Goal: Task Accomplishment & Management: Manage account settings

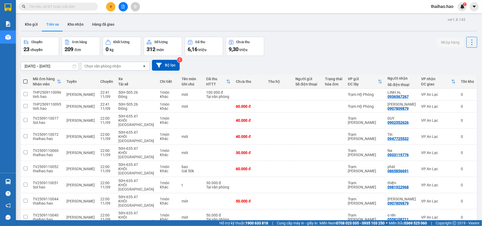
click at [106, 68] on div "Chọn văn phòng nhận" at bounding box center [102, 65] width 37 height 5
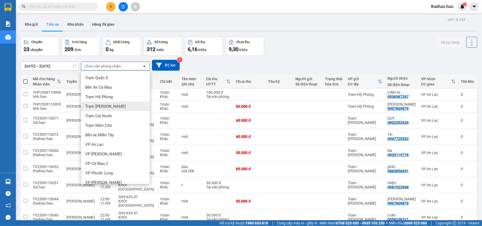
click at [115, 102] on div "Trạm Tắc Vân" at bounding box center [115, 107] width 69 height 10
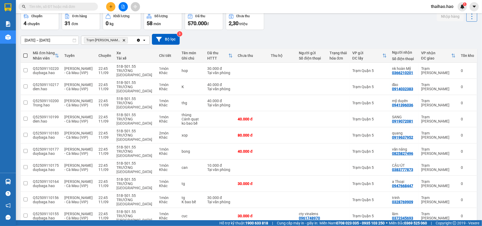
scroll to position [53, 0]
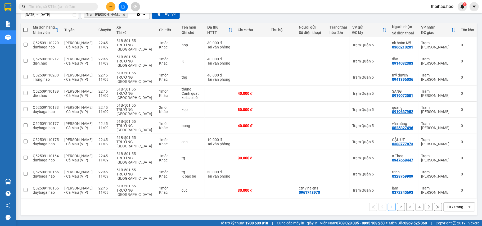
click at [450, 210] on div "10 / trang" at bounding box center [455, 207] width 24 height 8
click at [448, 207] on div "10 / trang" at bounding box center [455, 206] width 16 height 5
drag, startPoint x: 447, startPoint y: 207, endPoint x: 449, endPoint y: 203, distance: 4.5
click at [447, 208] on div "10 / trang" at bounding box center [455, 206] width 16 height 5
click at [451, 197] on span "100 / trang" at bounding box center [451, 196] width 19 height 5
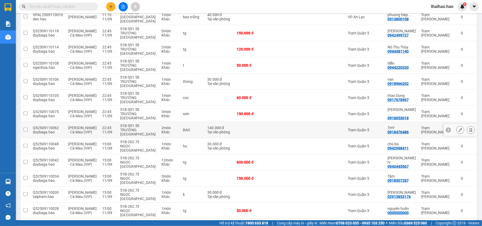
scroll to position [377, 0]
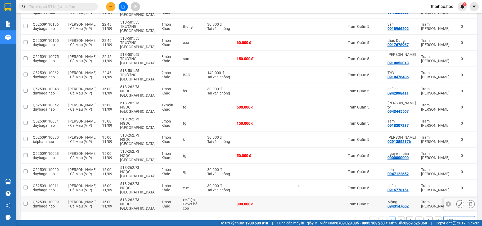
click at [330, 202] on div at bounding box center [333, 204] width 17 height 4
checkbox input "true"
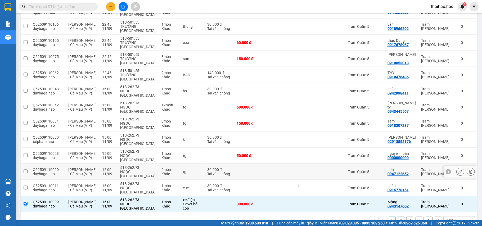
click at [309, 164] on td at bounding box center [307, 172] width 29 height 16
checkbox input "true"
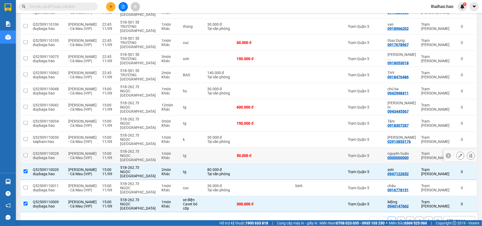
click at [305, 148] on td at bounding box center [307, 156] width 29 height 16
checkbox input "true"
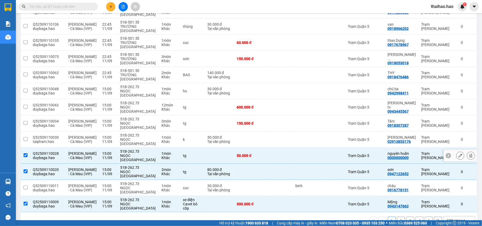
scroll to position [341, 0]
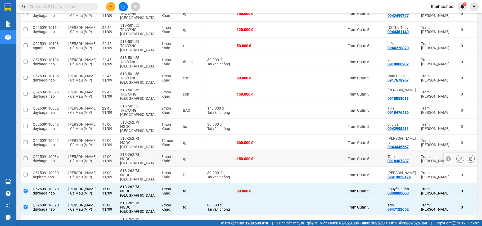
click at [311, 135] on td at bounding box center [307, 143] width 29 height 16
checkbox input "true"
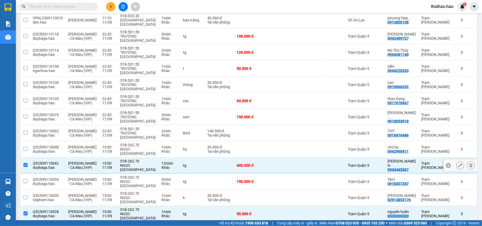
scroll to position [306, 0]
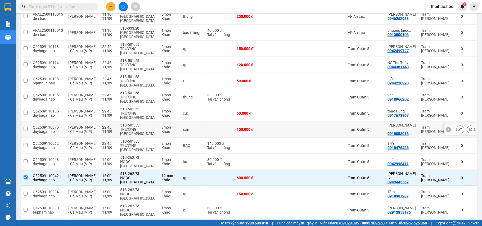
click at [316, 121] on td at bounding box center [307, 129] width 29 height 16
checkbox input "true"
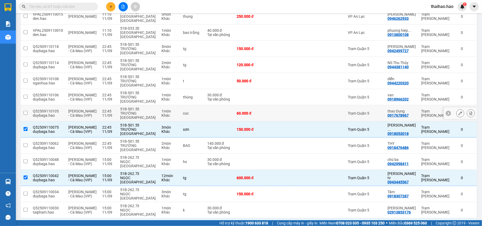
click at [302, 105] on td at bounding box center [307, 113] width 29 height 16
checkbox input "true"
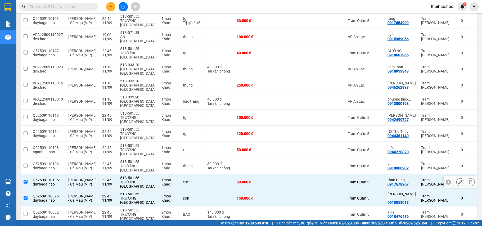
scroll to position [235, 0]
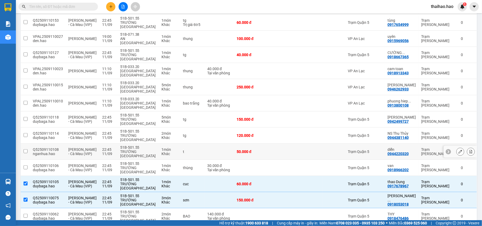
click at [298, 149] on div at bounding box center [308, 151] width 24 height 4
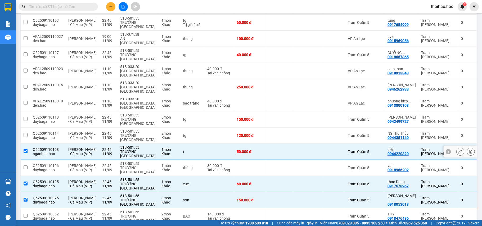
click at [298, 149] on div at bounding box center [308, 151] width 24 height 4
checkbox input "false"
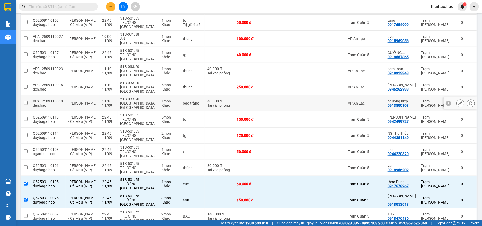
click at [285, 111] on td at bounding box center [279, 119] width 27 height 16
checkbox input "true"
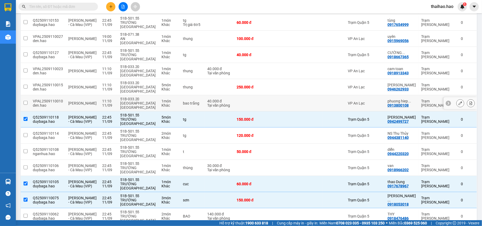
click at [297, 101] on div at bounding box center [308, 103] width 24 height 4
checkbox input "true"
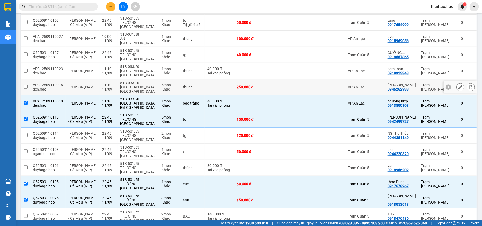
click at [297, 85] on div at bounding box center [308, 87] width 24 height 4
checkbox input "true"
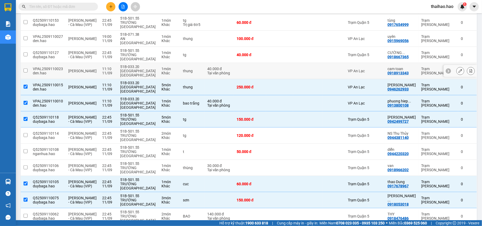
click at [297, 63] on td at bounding box center [307, 71] width 29 height 16
checkbox input "true"
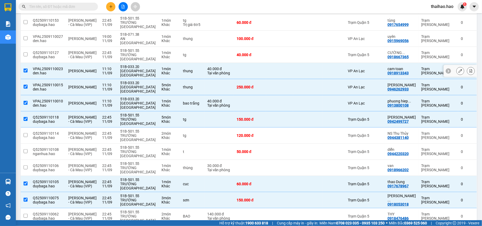
scroll to position [200, 0]
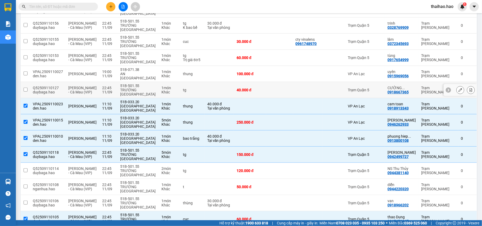
click at [295, 85] on td at bounding box center [307, 90] width 29 height 16
checkbox input "true"
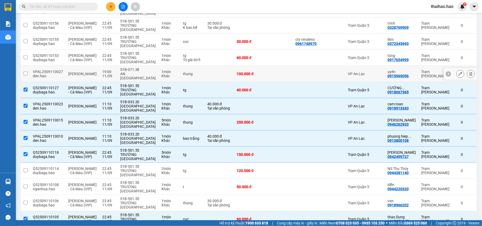
click at [287, 72] on td at bounding box center [279, 74] width 27 height 16
checkbox input "true"
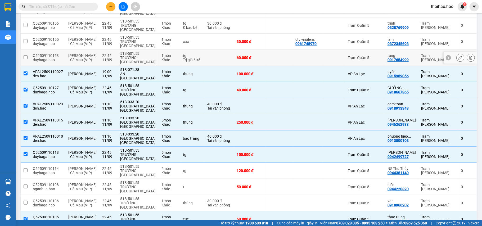
click at [297, 57] on div at bounding box center [308, 58] width 24 height 4
checkbox input "true"
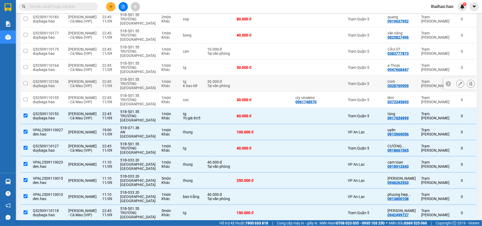
scroll to position [130, 0]
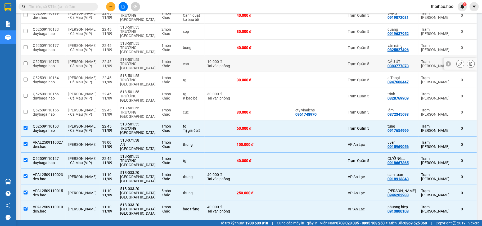
click at [298, 65] on div at bounding box center [308, 64] width 24 height 4
checkbox input "true"
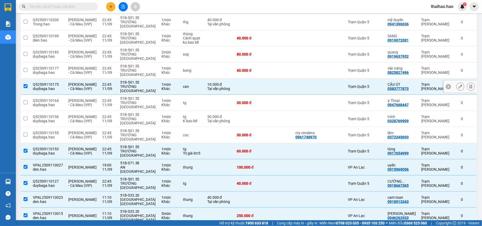
scroll to position [94, 0]
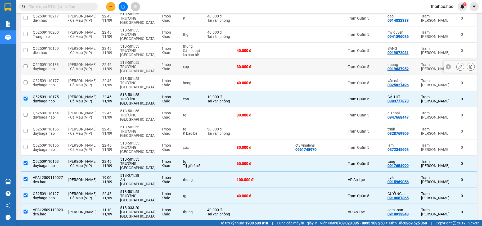
click at [300, 80] on td at bounding box center [307, 83] width 29 height 16
checkbox input "true"
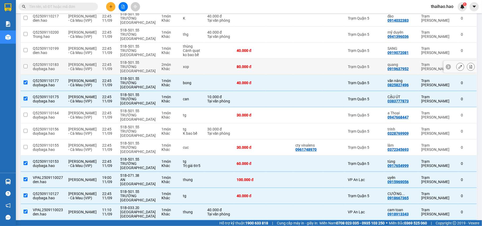
click at [298, 68] on div at bounding box center [308, 67] width 24 height 4
checkbox input "true"
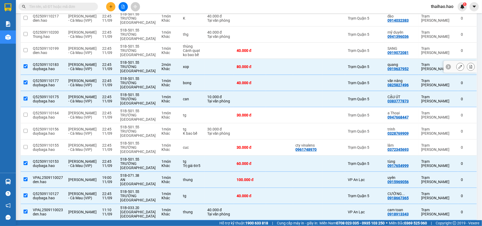
scroll to position [59, 0]
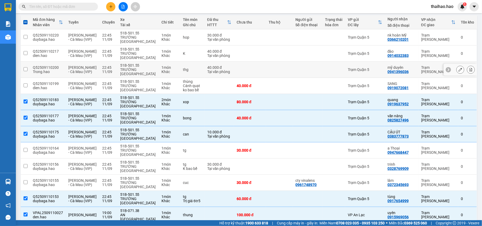
click at [302, 68] on div at bounding box center [308, 69] width 24 height 4
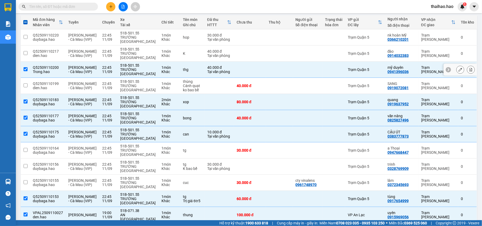
scroll to position [24, 0]
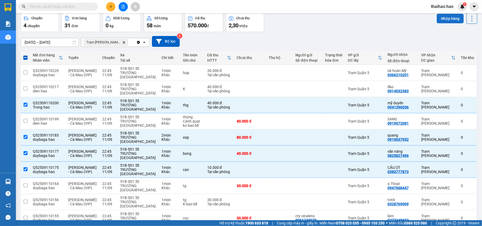
click at [437, 17] on button "Nhập hàng" at bounding box center [450, 19] width 27 height 10
checkbox input "false"
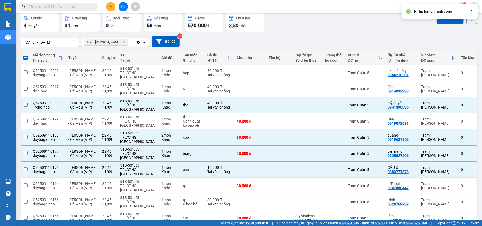
checkbox input "false"
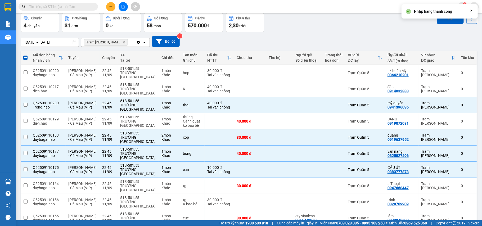
checkbox input "false"
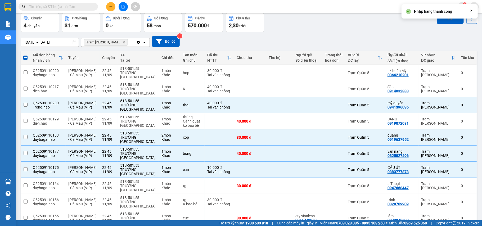
checkbox input "false"
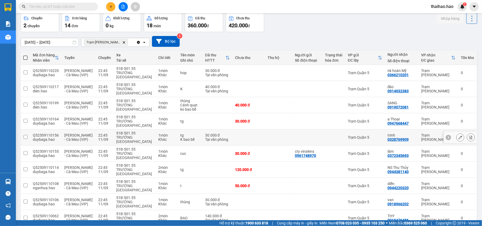
scroll to position [118, 0]
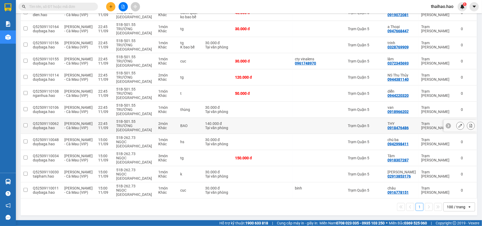
click at [279, 128] on td at bounding box center [279, 126] width 28 height 16
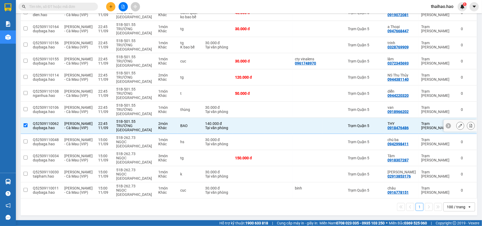
scroll to position [0, 0]
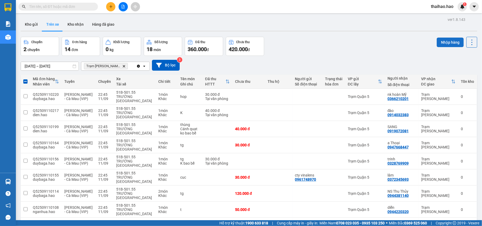
click at [437, 38] on button "Nhập hàng" at bounding box center [450, 43] width 27 height 10
checkbox input "false"
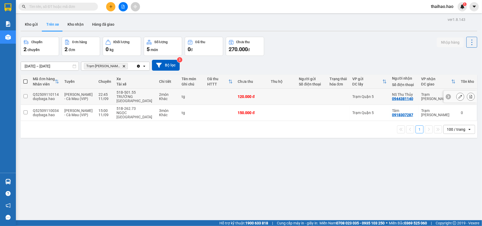
click at [314, 97] on div at bounding box center [311, 96] width 25 height 4
checkbox input "true"
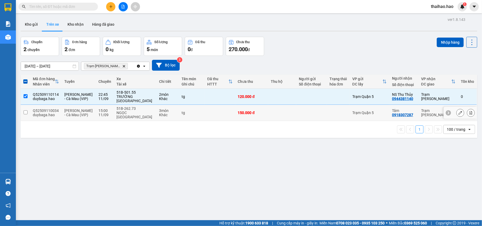
click at [304, 115] on div at bounding box center [311, 113] width 25 height 4
checkbox input "true"
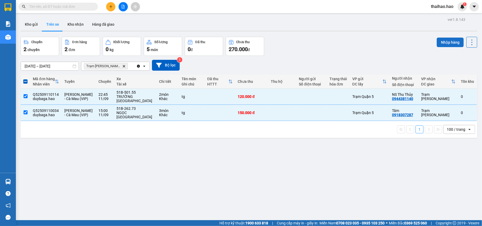
click at [444, 44] on button "Nhập hàng" at bounding box center [450, 43] width 27 height 10
checkbox input "false"
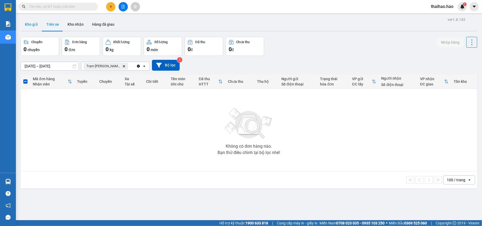
click at [31, 26] on button "Kho gửi" at bounding box center [31, 24] width 21 height 13
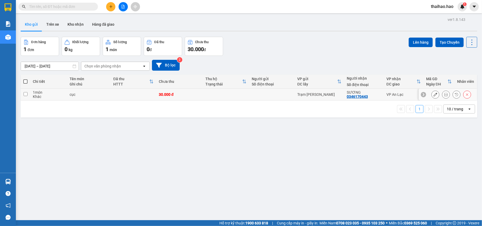
click at [444, 96] on icon at bounding box center [446, 95] width 4 height 4
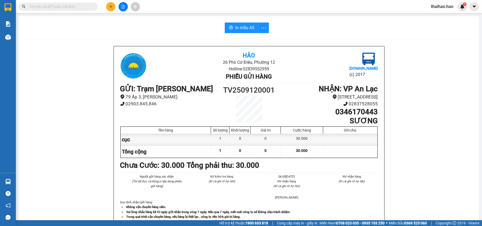
click at [237, 21] on div "In mẫu A5 Hảo 26 Phó Cơ Điều, Phường 12 Hotline: 02839552959 Phiếu gửi hàng Vex…" at bounding box center [249, 220] width 460 height 409
click at [237, 24] on span "In mẫu A5" at bounding box center [244, 27] width 19 height 7
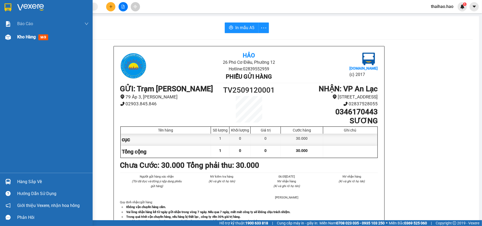
click at [22, 37] on span "Kho hàng" at bounding box center [26, 36] width 19 height 5
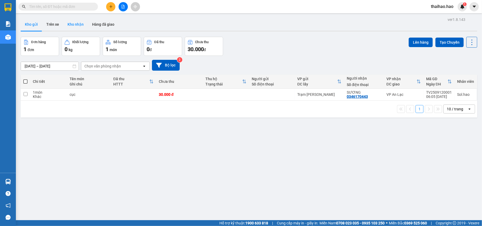
click at [69, 23] on button "Kho nhận" at bounding box center [75, 24] width 25 height 13
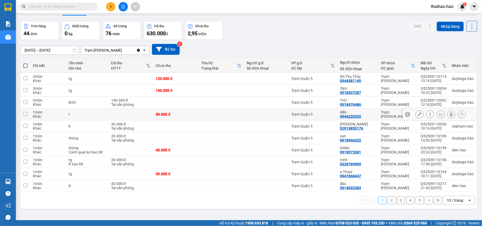
scroll to position [24, 0]
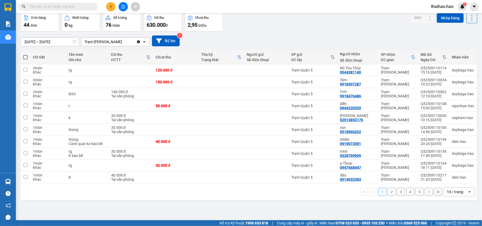
click at [461, 194] on div "10 / trang" at bounding box center [455, 192] width 24 height 8
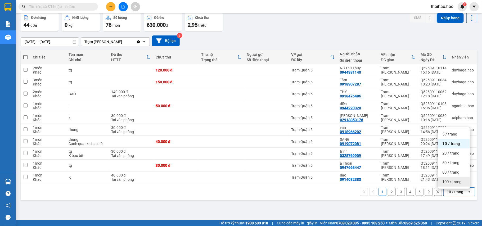
click at [451, 179] on span "100 / trang" at bounding box center [451, 181] width 19 height 5
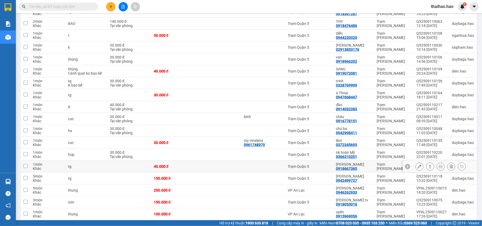
scroll to position [130, 0]
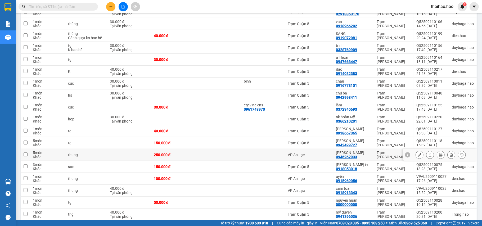
click at [358, 155] on div "minh hai" at bounding box center [353, 153] width 35 height 4
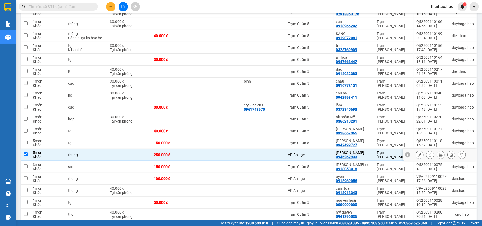
click at [358, 155] on div "minh hai" at bounding box center [353, 153] width 35 height 4
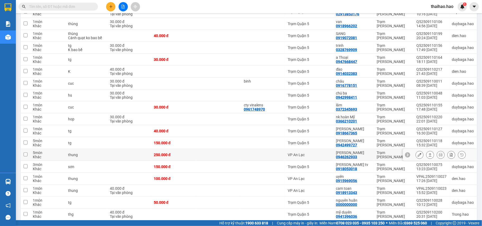
click at [366, 155] on div "minh hai" at bounding box center [353, 153] width 35 height 4
checkbox input "true"
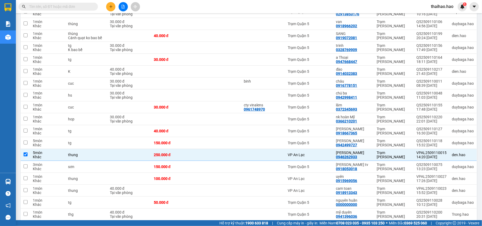
click at [47, 4] on input "text" at bounding box center [60, 7] width 62 height 6
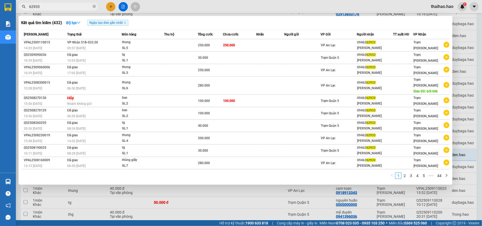
type input "62933"
click at [184, 195] on div at bounding box center [241, 113] width 482 height 226
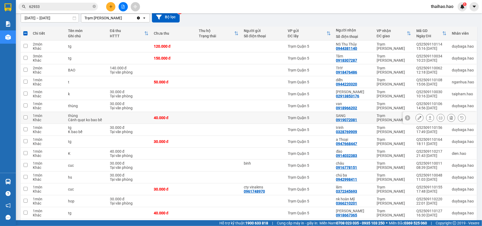
scroll to position [0, 0]
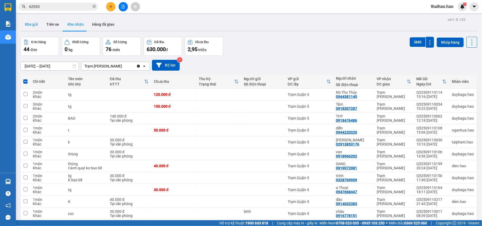
click at [32, 23] on button "Kho gửi" at bounding box center [31, 24] width 21 height 13
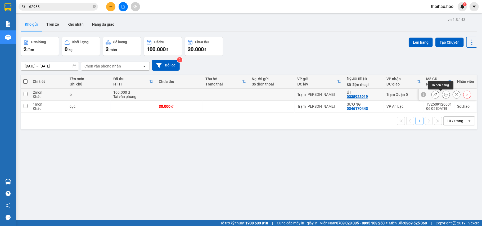
click at [444, 94] on icon at bounding box center [446, 95] width 4 height 4
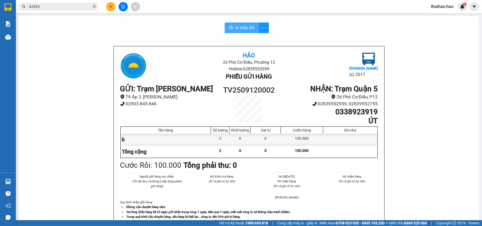
click at [231, 30] on button "In mẫu A5" at bounding box center [242, 27] width 34 height 11
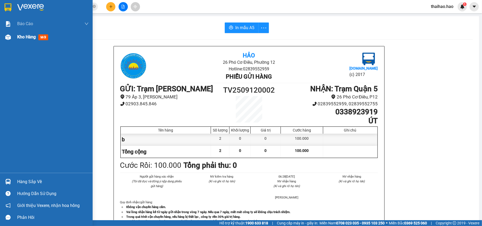
click at [17, 34] on span "Kho hàng" at bounding box center [26, 36] width 19 height 5
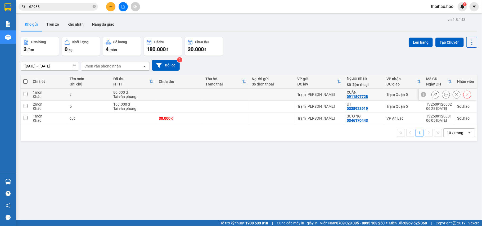
click at [444, 95] on icon at bounding box center [446, 95] width 4 height 4
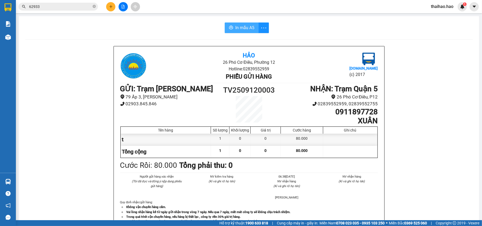
click at [241, 25] on span "In mẫu A5" at bounding box center [244, 27] width 19 height 7
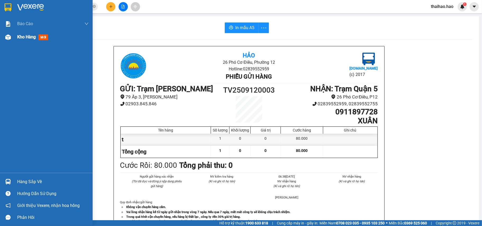
click at [5, 36] on img at bounding box center [8, 37] width 6 height 6
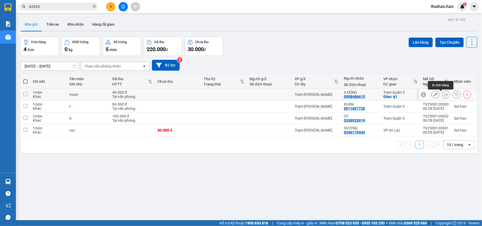
click at [444, 95] on icon at bounding box center [446, 95] width 4 height 4
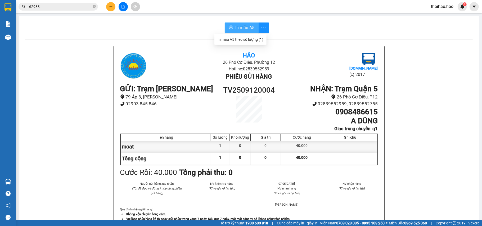
click at [238, 31] on span "In mẫu A5" at bounding box center [244, 27] width 19 height 7
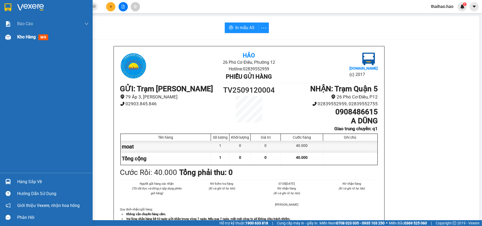
click at [9, 38] on img at bounding box center [8, 37] width 6 height 6
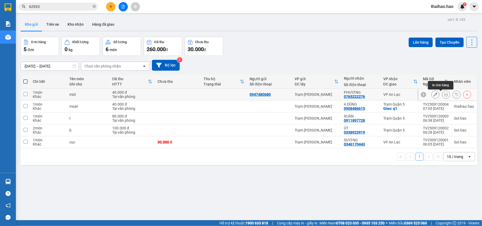
click at [444, 95] on icon at bounding box center [446, 95] width 4 height 4
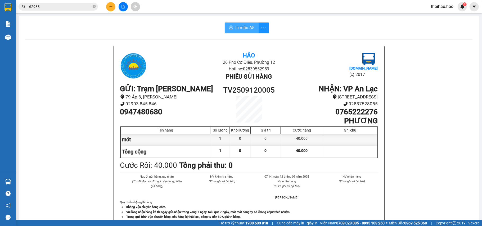
click at [242, 30] on span "In mẫu A5" at bounding box center [244, 27] width 19 height 7
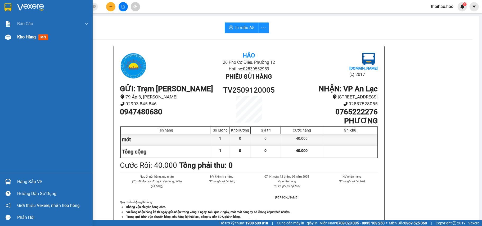
click at [6, 40] on div at bounding box center [7, 37] width 9 height 9
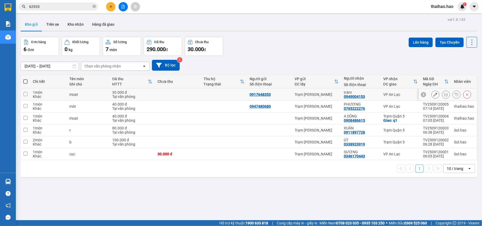
click at [433, 96] on icon at bounding box center [435, 95] width 4 height 4
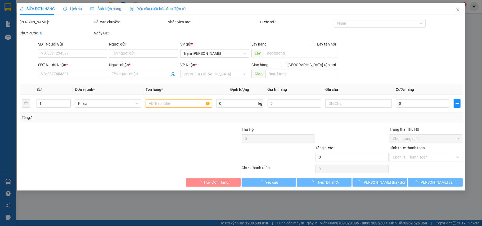
type input "0917648353"
type input "0949004153"
type input "trâm"
type input "30.000"
type input "0"
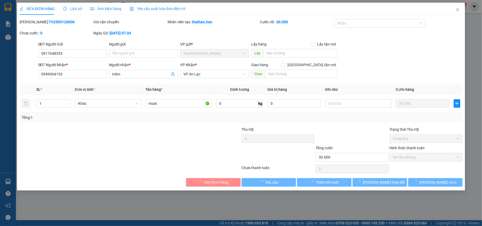
click at [113, 11] on div "Ảnh kiện hàng" at bounding box center [105, 9] width 31 height 12
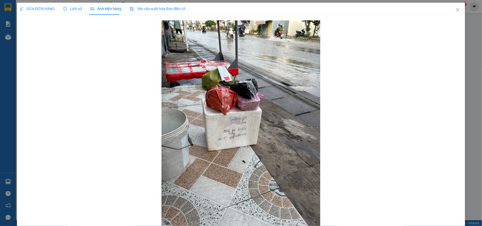
click at [75, 8] on span "Lịch sử" at bounding box center [72, 9] width 19 height 4
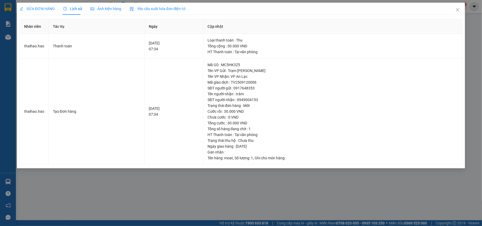
click at [106, 6] on div "Ảnh kiện hàng" at bounding box center [105, 9] width 31 height 6
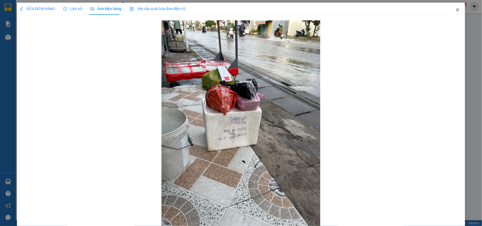
click at [450, 12] on span "Close" at bounding box center [457, 10] width 15 height 15
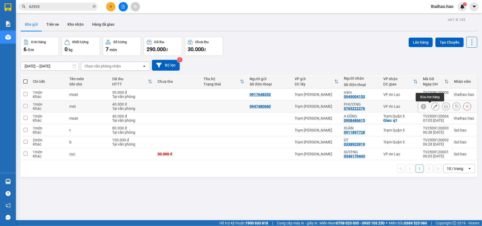
click at [433, 108] on icon at bounding box center [435, 107] width 4 height 4
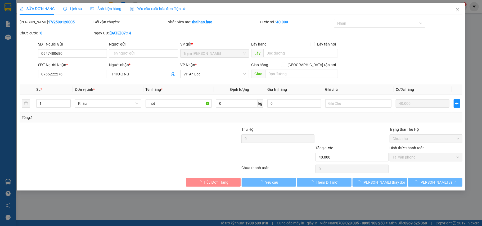
click at [93, 11] on span "Ảnh kiện hàng" at bounding box center [105, 9] width 31 height 4
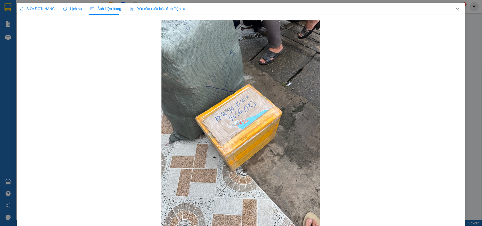
click at [81, 8] on div "SỬA ĐƠN HÀNG Lịch sử Ảnh kiện hàng Yêu cầu xuất hóa đơn điện tử" at bounding box center [103, 9] width 166 height 12
drag, startPoint x: 451, startPoint y: 6, endPoint x: 440, endPoint y: 10, distance: 12.2
click at [451, 7] on span "Close" at bounding box center [457, 10] width 15 height 15
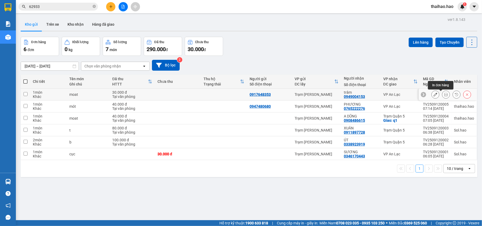
click at [444, 94] on icon at bounding box center [446, 95] width 4 height 4
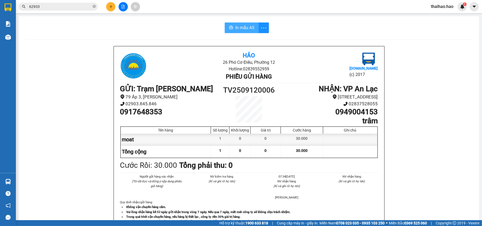
click at [244, 26] on span "In mẫu A5" at bounding box center [244, 27] width 19 height 7
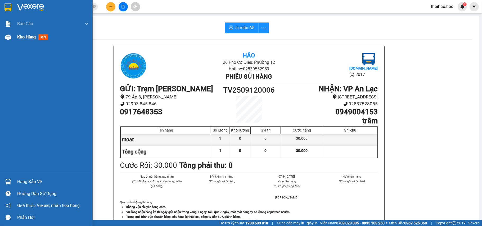
click at [8, 38] on img at bounding box center [8, 37] width 6 height 6
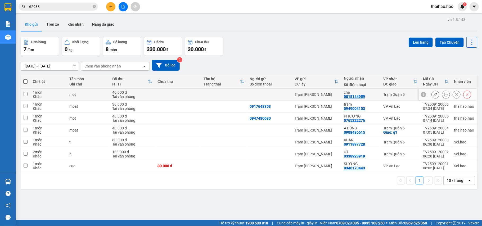
click at [444, 95] on icon at bounding box center [446, 95] width 4 height 4
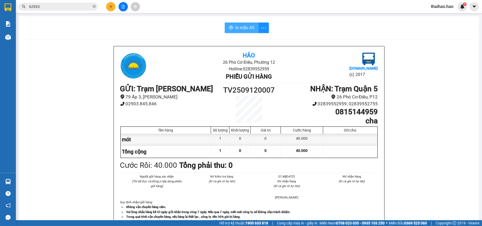
click at [225, 24] on button "In mẫu A5" at bounding box center [242, 27] width 34 height 11
click at [227, 25] on button "In mẫu A5" at bounding box center [242, 27] width 34 height 11
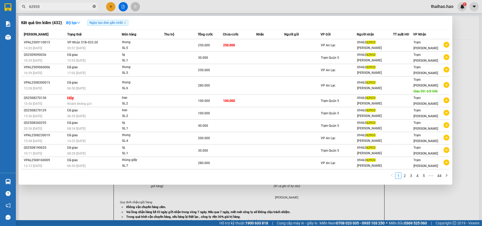
click at [94, 7] on icon "close-circle" at bounding box center [94, 6] width 3 height 3
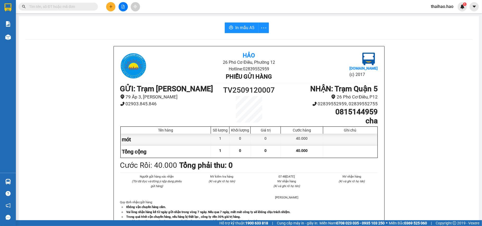
click at [84, 7] on input "text" at bounding box center [60, 7] width 62 height 6
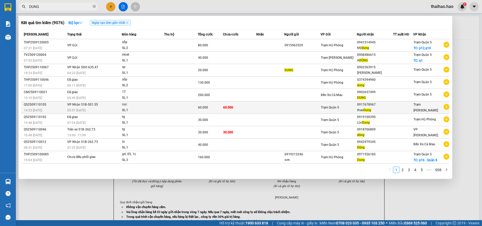
type input "DUNG"
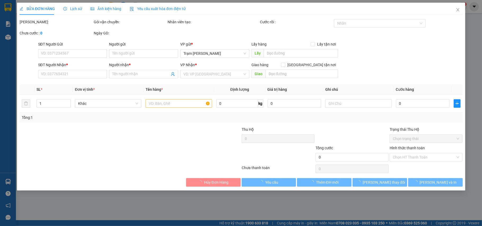
click at [117, 7] on span "Ảnh kiện hàng" at bounding box center [105, 9] width 31 height 4
type input "0917678967"
type input "thao Dung"
type input "60.000"
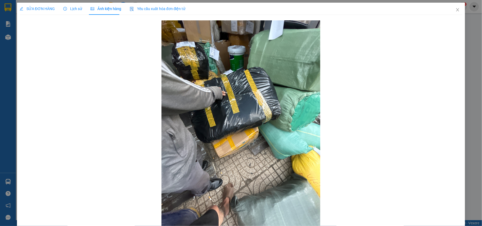
click at [36, 11] on span "SỬA ĐƠN HÀNG" at bounding box center [37, 9] width 35 height 4
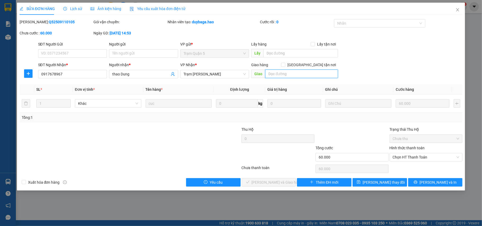
click at [290, 75] on input "text" at bounding box center [301, 74] width 73 height 8
type input "BỚT 10K"
click at [383, 76] on div "SĐT Người Nhận * 0917678967 Người nhận * thao Dung VP Nhận * Trạm Tắc Vân Giao …" at bounding box center [250, 71] width 427 height 19
click at [405, 159] on span "Chọn HT Thanh Toán" at bounding box center [426, 157] width 67 height 8
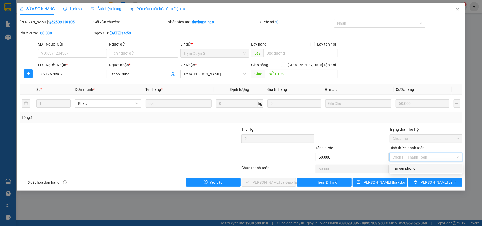
click at [407, 170] on div "Tại văn phòng" at bounding box center [426, 168] width 67 height 6
type input "0"
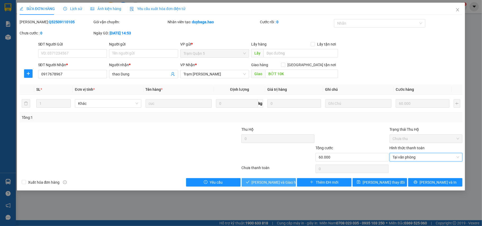
click at [282, 183] on span "[PERSON_NAME] và [PERSON_NAME] hàng" at bounding box center [277, 182] width 51 height 6
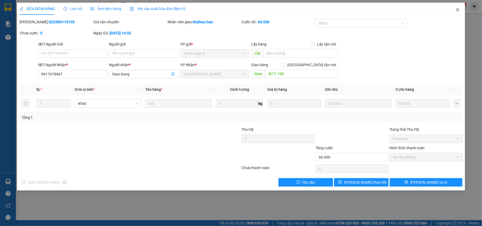
click at [458, 10] on icon "close" at bounding box center [457, 9] width 3 height 3
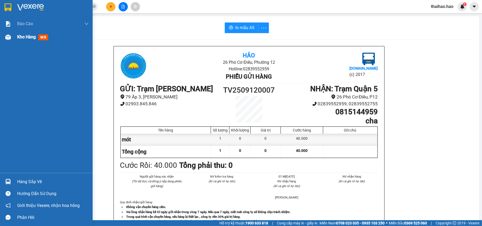
click at [8, 40] on div at bounding box center [7, 37] width 9 height 9
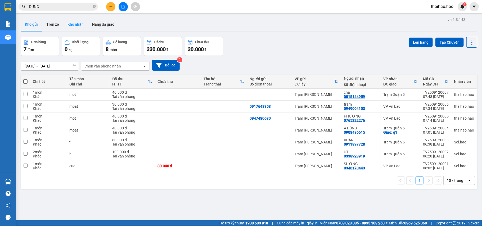
click at [63, 24] on button "Kho nhận" at bounding box center [75, 24] width 25 height 13
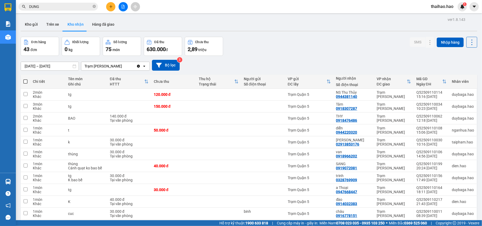
drag, startPoint x: 61, startPoint y: 55, endPoint x: 0, endPoint y: 9, distance: 75.8
click at [5, 51] on section "Kết quả tìm kiếm ( 9076 ) Bộ lọc Ngày tạo đơn gần nhất Mã ĐH Trạng thái Món hàn…" at bounding box center [241, 113] width 482 height 226
click at [345, 47] on div "Đơn hàng 43 đơn Khối lượng 0 kg Số lượng 75 món Đã thu 630.000 đ Chưa thu 2,89 …" at bounding box center [249, 46] width 456 height 19
click at [94, 7] on icon "close-circle" at bounding box center [94, 6] width 3 height 3
click at [55, 6] on input "text" at bounding box center [60, 7] width 62 height 6
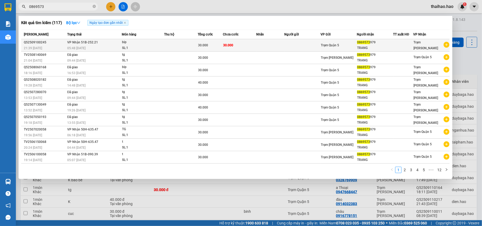
type input "0869573"
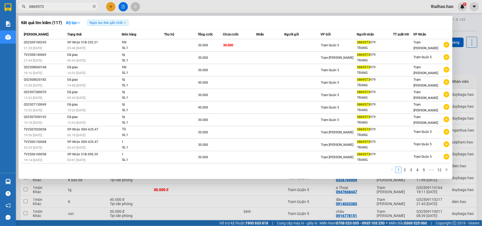
click at [238, 47] on td "30.000" at bounding box center [240, 45] width 34 height 12
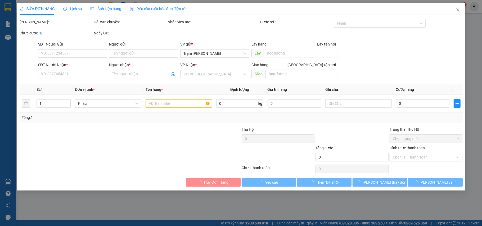
type input "0869573979"
type input "TRANG"
type input "30.000"
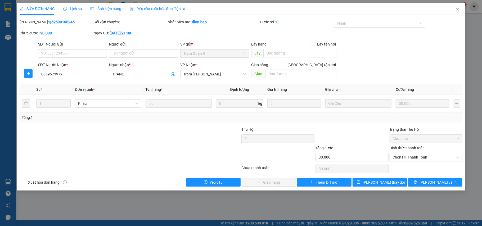
click at [117, 7] on span "Ảnh kiện hàng" at bounding box center [105, 9] width 31 height 4
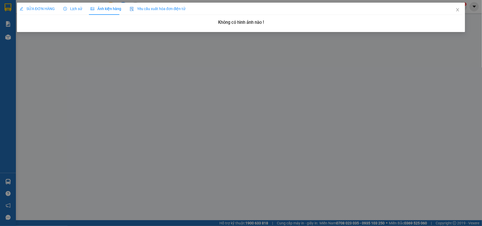
click at [32, 10] on span "SỬA ĐƠN HÀNG" at bounding box center [37, 9] width 35 height 4
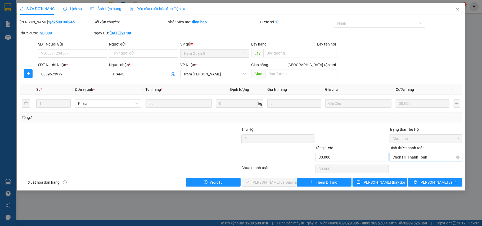
click at [413, 160] on span "Chọn HT Thanh Toán" at bounding box center [426, 157] width 67 height 8
click at [391, 167] on div "Tại văn phòng" at bounding box center [425, 168] width 73 height 8
type input "0"
drag, startPoint x: 280, startPoint y: 191, endPoint x: 279, endPoint y: 175, distance: 15.9
click at [279, 185] on div "SỬA ĐƠN HÀNG Lịch sử Ảnh kiện hàng Yêu cầu xuất hóa đơn điện tử Total Paid Fee …" at bounding box center [241, 97] width 448 height 188
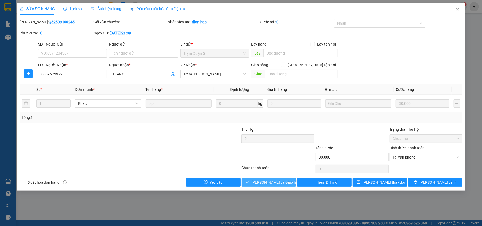
drag, startPoint x: 279, startPoint y: 175, endPoint x: 279, endPoint y: 181, distance: 6.1
click at [279, 176] on div "Total Paid Fee 0 Total UnPaid Fee 30.000 Cash Collection Total Fee Mã ĐH: Q5250…" at bounding box center [241, 102] width 443 height 167
click at [279, 181] on span "[PERSON_NAME] và [PERSON_NAME] hàng" at bounding box center [277, 182] width 51 height 6
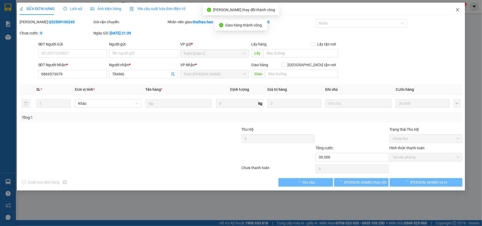
click at [456, 11] on icon "close" at bounding box center [457, 10] width 4 height 4
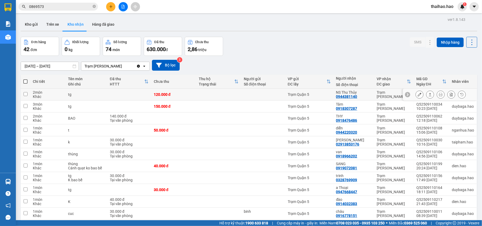
scroll to position [70, 0]
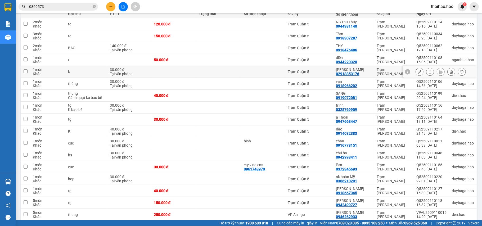
click at [378, 72] on div "Trạm [PERSON_NAME]" at bounding box center [393, 71] width 34 height 8
checkbox input "true"
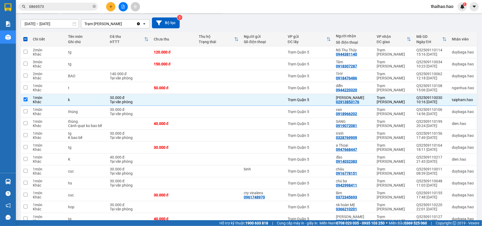
scroll to position [0, 0]
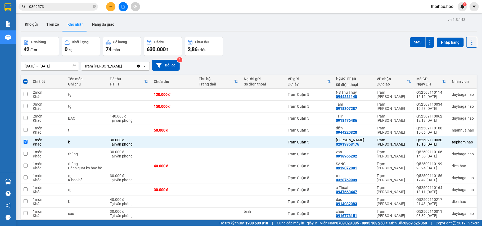
click at [38, 67] on input "[DATE] – [DATE]" at bounding box center [50, 66] width 58 height 8
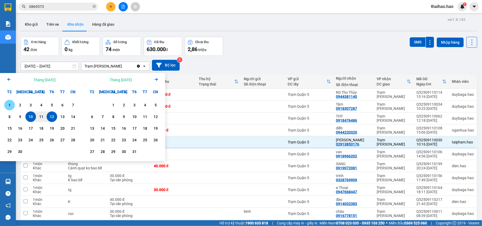
click at [13, 103] on div "1" at bounding box center [9, 105] width 7 height 6
click at [55, 117] on div "12" at bounding box center [51, 117] width 7 height 6
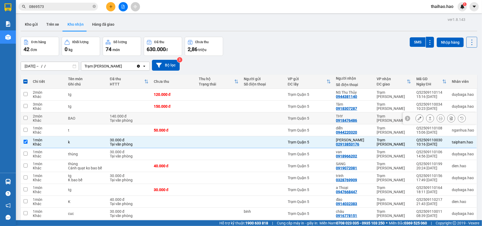
type input "[DATE] – [DATE]"
checkbox input "false"
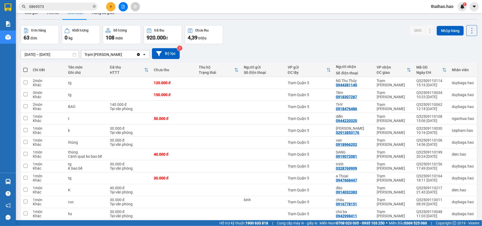
scroll to position [11, 0]
click at [95, 7] on icon "close-circle" at bounding box center [94, 6] width 3 height 3
click at [81, 3] on span at bounding box center [58, 7] width 79 height 8
click at [80, 8] on input "text" at bounding box center [60, 7] width 62 height 6
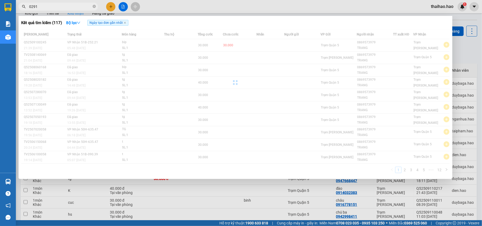
type input "02913"
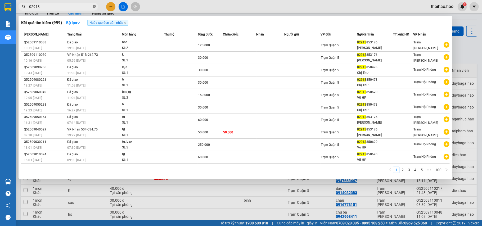
click at [95, 9] on span at bounding box center [94, 6] width 3 height 5
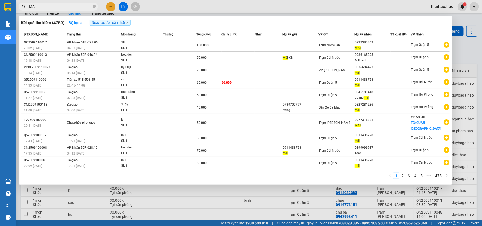
type input "MAI"
click at [469, 47] on div at bounding box center [241, 113] width 482 height 226
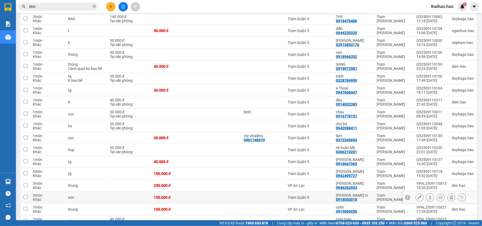
scroll to position [106, 0]
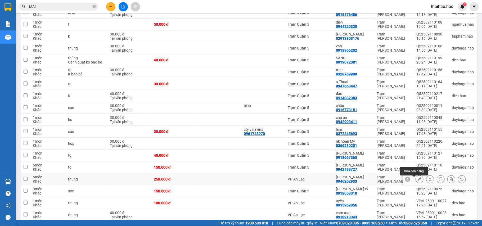
click at [418, 180] on icon at bounding box center [420, 179] width 4 height 4
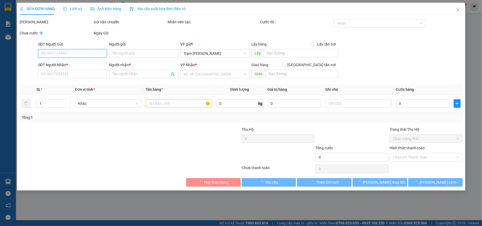
type input "0946262933"
type input "minh hai"
type input "250.000"
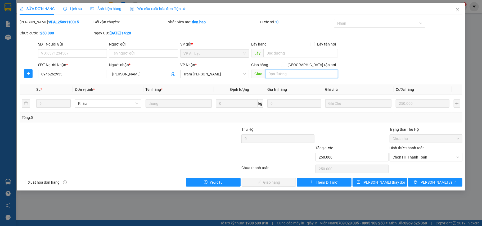
click at [306, 76] on input "text" at bounding box center [301, 74] width 73 height 8
type input "BỚT 100K"
click at [385, 70] on div "SĐT Người Nhận * 0946262933 Người nhận * minh hai VP Nhận * Trạm Tắc Vân Giao h…" at bounding box center [250, 71] width 427 height 19
click at [397, 154] on span "Chọn HT Thanh Toán" at bounding box center [426, 157] width 67 height 8
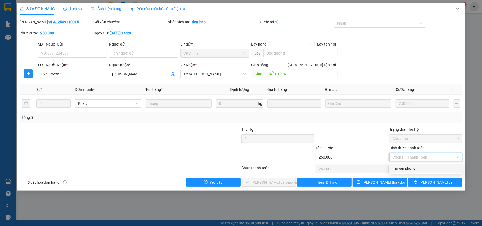
click at [400, 167] on div "Tại văn phòng" at bounding box center [426, 168] width 67 height 6
type input "0"
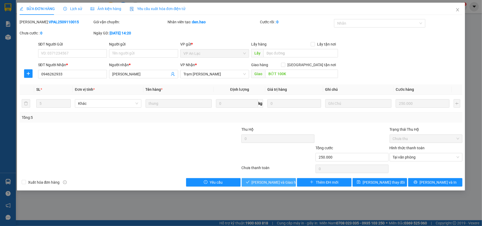
click at [271, 180] on span "[PERSON_NAME] và [PERSON_NAME] hàng" at bounding box center [277, 182] width 51 height 6
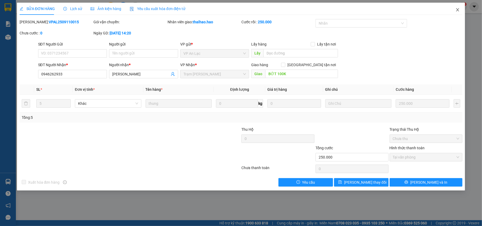
click at [456, 10] on icon "close" at bounding box center [457, 10] width 4 height 4
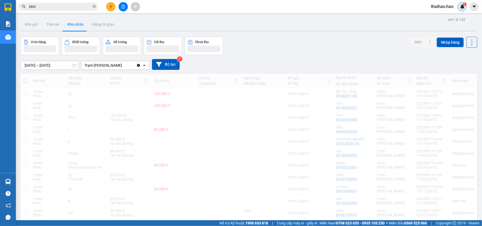
click at [459, 7] on div "1" at bounding box center [461, 6] width 9 height 9
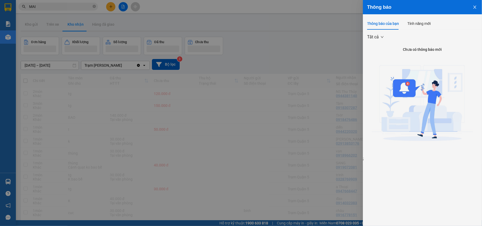
click at [296, 11] on div at bounding box center [241, 113] width 482 height 226
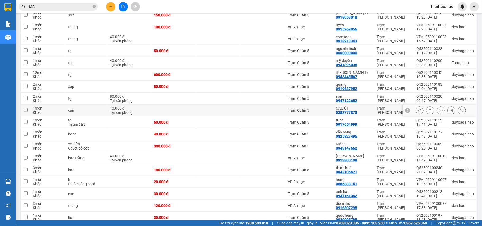
scroll to position [282, 0]
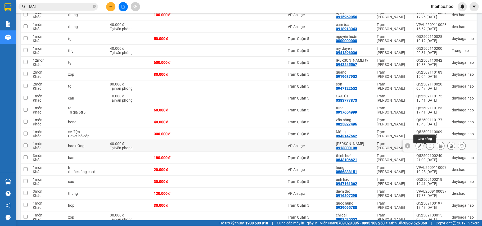
click at [427, 150] on button at bounding box center [429, 145] width 7 height 9
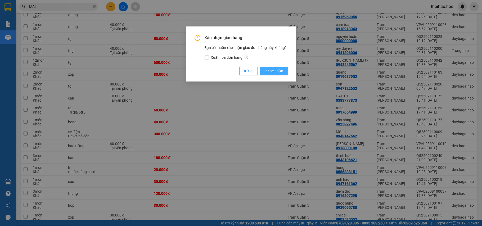
click at [271, 70] on span "Xác nhận" at bounding box center [273, 71] width 19 height 6
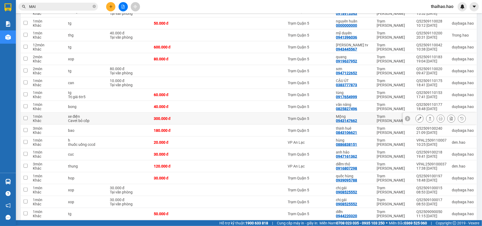
scroll to position [247, 0]
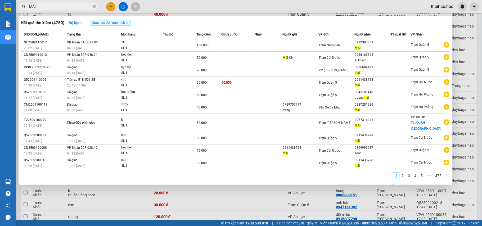
click at [84, 6] on input "MAI" at bounding box center [60, 7] width 62 height 6
type input "M"
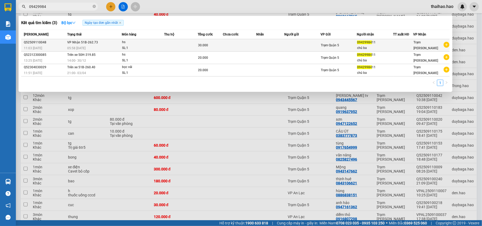
type input "09429984"
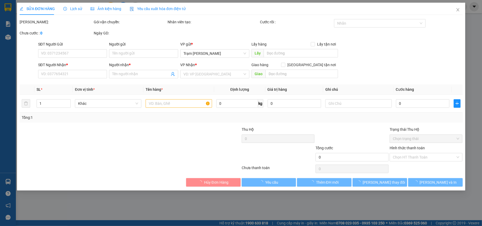
type input "0942998411"
type input "chú ba"
type input "30.000"
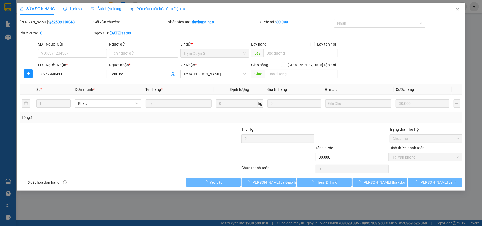
click at [106, 13] on div "Ảnh kiện hàng" at bounding box center [105, 9] width 31 height 12
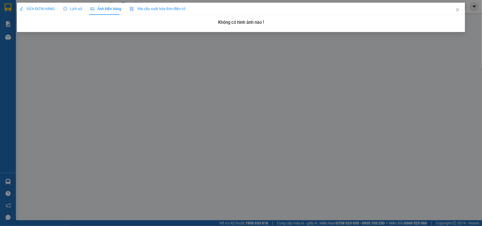
click at [51, 11] on div "SỬA ĐƠN HÀNG" at bounding box center [37, 9] width 35 height 6
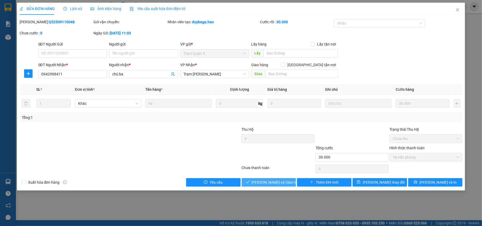
click at [283, 180] on span "[PERSON_NAME] và [PERSON_NAME] hàng" at bounding box center [277, 182] width 51 height 6
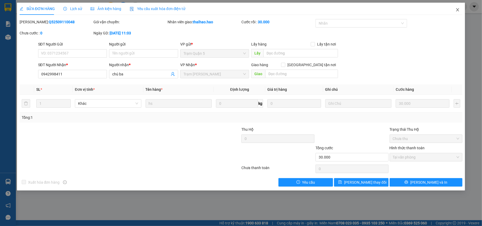
click at [457, 10] on icon "close" at bounding box center [457, 10] width 4 height 4
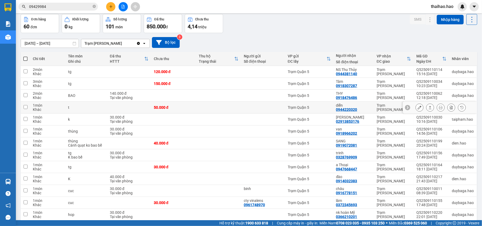
scroll to position [35, 0]
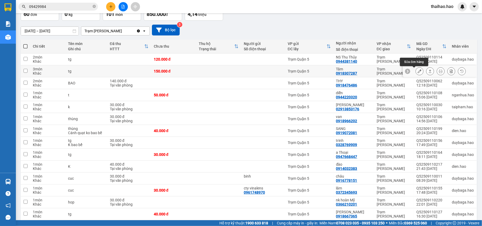
click at [416, 71] on button at bounding box center [419, 71] width 7 height 9
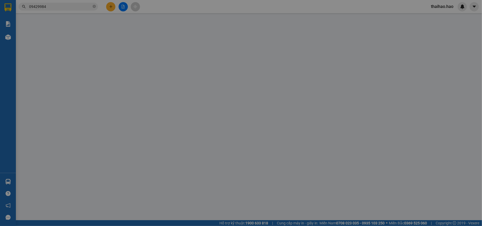
type input "0918307287"
type input "Tâm"
type input "150.000"
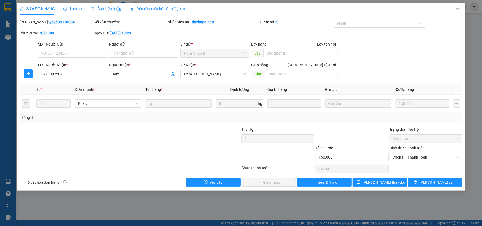
click at [115, 10] on span "Ảnh kiện hàng" at bounding box center [105, 9] width 31 height 4
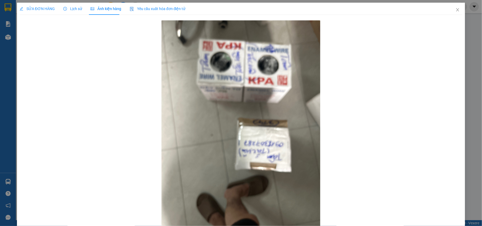
click at [33, 5] on div "SỬA ĐƠN HÀNG" at bounding box center [37, 9] width 35 height 12
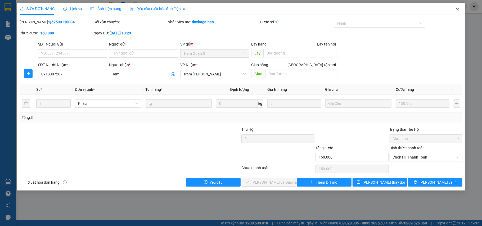
drag, startPoint x: 457, startPoint y: 11, endPoint x: 453, endPoint y: 11, distance: 3.4
click at [456, 11] on icon "close" at bounding box center [457, 10] width 4 height 4
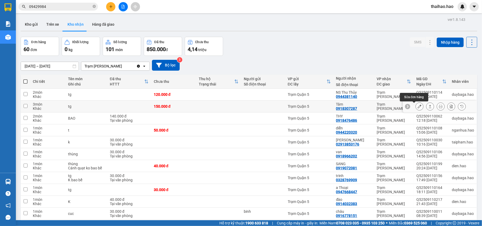
click at [416, 106] on button at bounding box center [419, 106] width 7 height 9
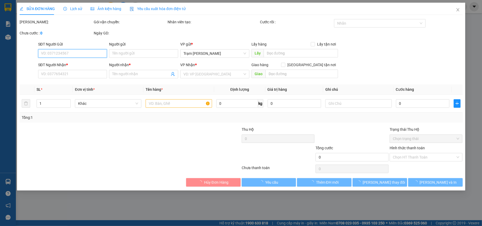
type input "0918307287"
type input "Tâm"
type input "150.000"
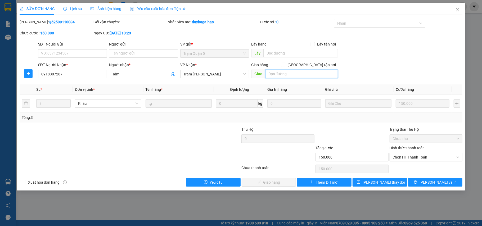
click at [296, 73] on input "text" at bounding box center [301, 74] width 73 height 8
type input "BỚT 30K"
click at [428, 153] on div "Hình thức thanh toán" at bounding box center [425, 149] width 73 height 8
click at [427, 153] on div "Hình thức thanh toán" at bounding box center [425, 149] width 73 height 8
click at [426, 156] on span "Chọn HT Thanh Toán" at bounding box center [426, 157] width 67 height 8
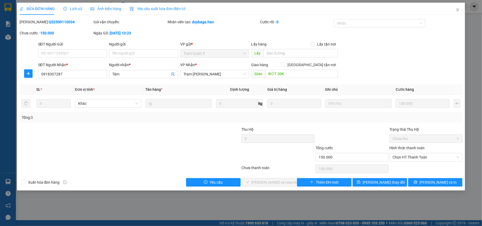
click at [421, 162] on div "Hình thức thanh toán Chọn HT Thanh Toán" at bounding box center [425, 154] width 73 height 19
click at [419, 165] on div "Chọn HT Thanh Toán" at bounding box center [426, 169] width 74 height 11
click at [421, 161] on span "Chọn HT Thanh Toán" at bounding box center [426, 157] width 67 height 8
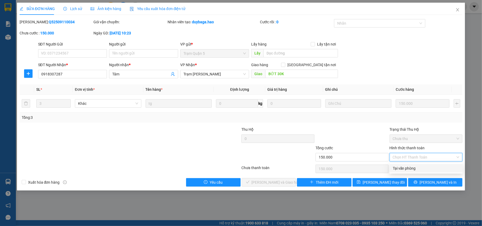
click at [418, 167] on div "Tại văn phòng" at bounding box center [426, 168] width 67 height 6
type input "0"
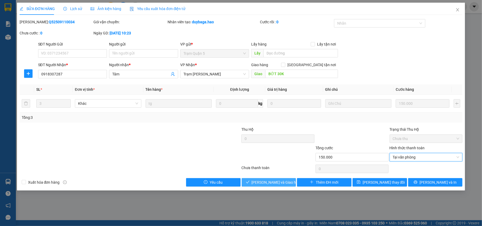
click at [288, 186] on button "[PERSON_NAME] và [PERSON_NAME] hàng" at bounding box center [269, 182] width 55 height 8
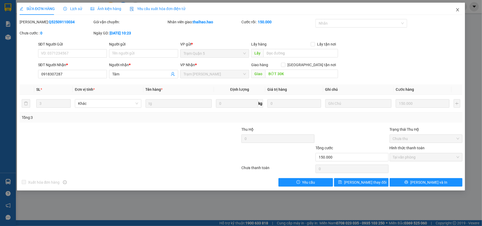
click at [456, 9] on icon "close" at bounding box center [457, 9] width 3 height 3
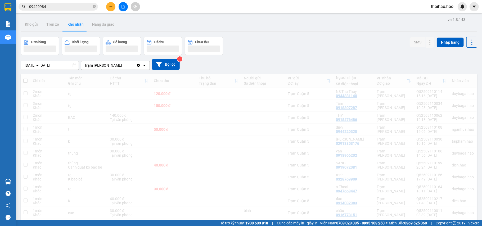
click at [457, 10] on span "thaihao.hao" at bounding box center [442, 6] width 31 height 7
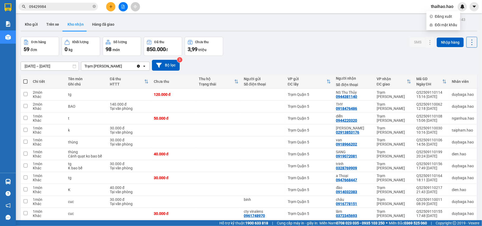
click at [97, 6] on span "09429984" at bounding box center [58, 7] width 79 height 8
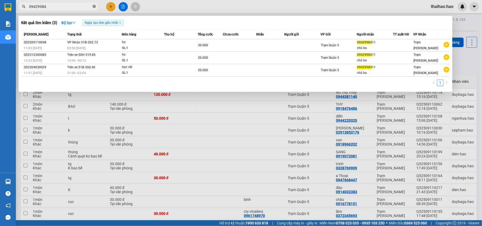
click at [94, 6] on icon "close-circle" at bounding box center [94, 6] width 3 height 3
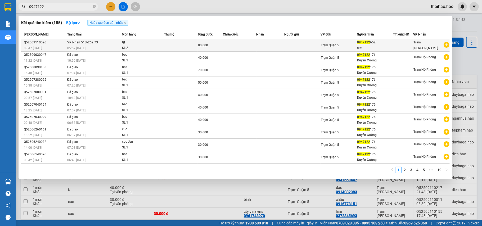
type input "0947122"
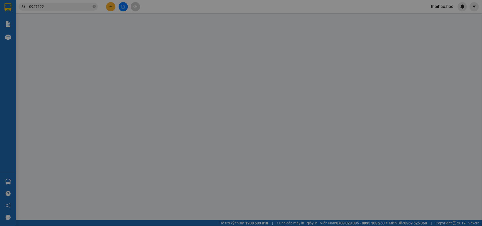
type input "0947122652"
type input "sơn"
type input "80.000"
type input "0"
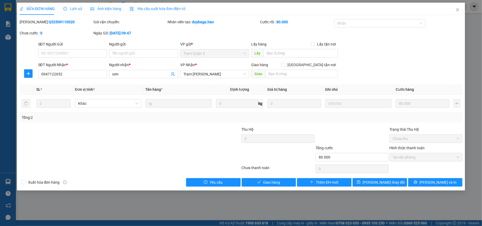
click at [103, 8] on span "Ảnh kiện hàng" at bounding box center [105, 9] width 31 height 4
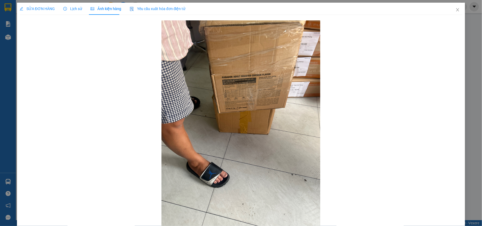
drag, startPoint x: 30, startPoint y: 5, endPoint x: 49, endPoint y: 7, distance: 18.9
click at [32, 4] on div "SỬA ĐƠN HÀNG" at bounding box center [37, 9] width 35 height 12
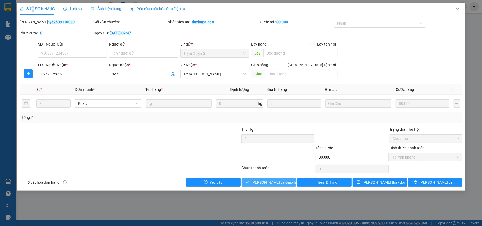
click at [264, 184] on span "[PERSON_NAME] và [PERSON_NAME] hàng" at bounding box center [277, 182] width 51 height 6
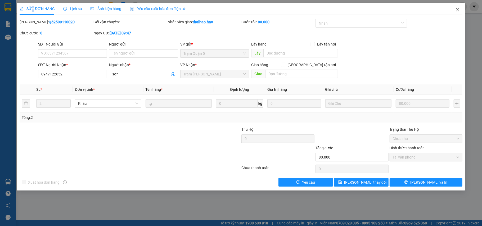
click at [465, 7] on span "Close" at bounding box center [457, 10] width 15 height 15
click at [455, 12] on div "Kết quả tìm kiếm ( 185 ) Bộ lọc Ngày tạo đơn gần nhất Mã ĐH Trạng thái Món hàng…" at bounding box center [241, 6] width 482 height 13
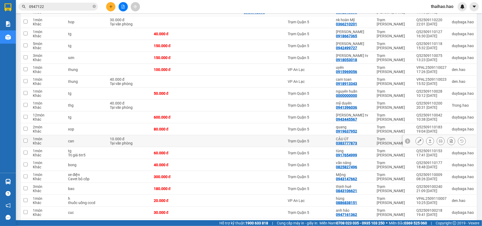
scroll to position [212, 0]
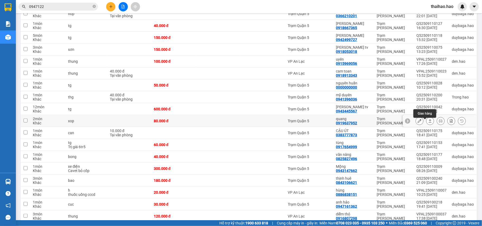
click at [428, 123] on icon at bounding box center [430, 121] width 4 height 4
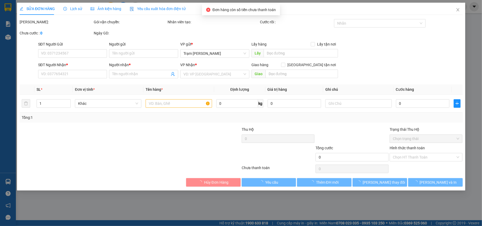
type input "0919637952"
type input "quang"
type input "80.000"
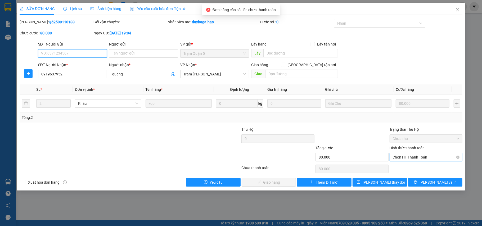
click at [412, 155] on span "Chọn HT Thanh Toán" at bounding box center [426, 157] width 67 height 8
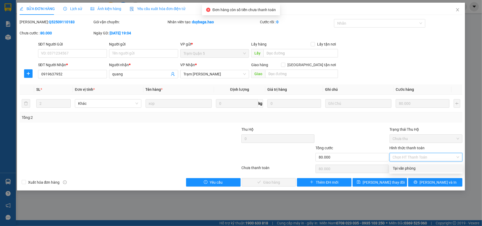
click at [401, 167] on div "Tại văn phòng" at bounding box center [426, 168] width 67 height 6
type input "0"
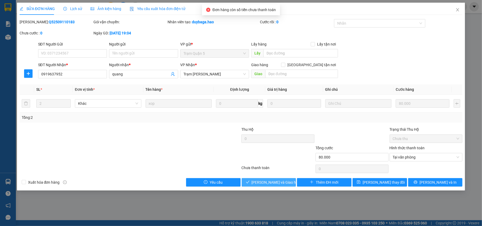
click at [280, 183] on span "[PERSON_NAME] và [PERSON_NAME] hàng" at bounding box center [277, 182] width 51 height 6
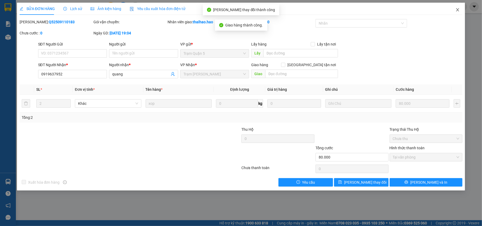
click at [458, 12] on icon "close" at bounding box center [457, 10] width 4 height 4
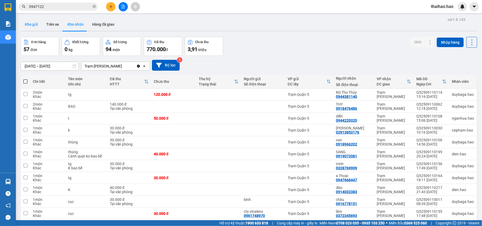
click at [31, 20] on button "Kho gửi" at bounding box center [31, 24] width 21 height 13
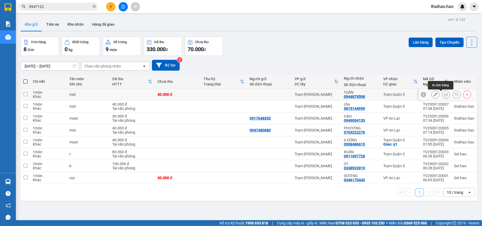
click at [444, 94] on icon at bounding box center [446, 95] width 4 height 4
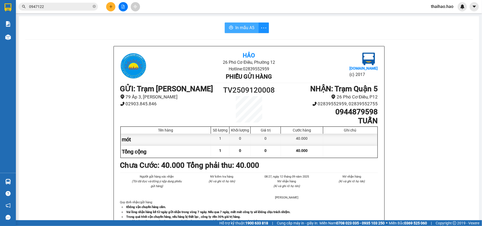
click at [233, 24] on button "In mẫu A5" at bounding box center [242, 27] width 34 height 11
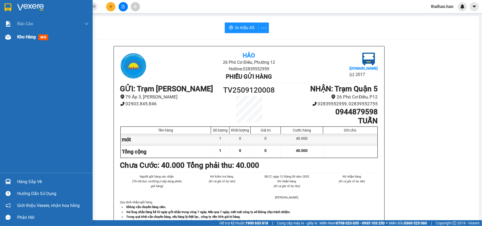
click at [36, 34] on div "Kho hàng mới" at bounding box center [33, 37] width 33 height 7
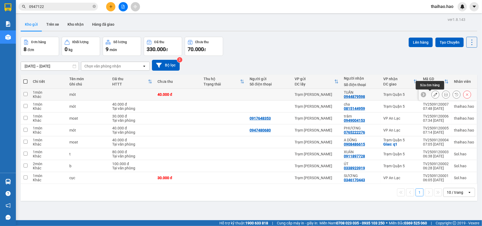
click at [433, 94] on icon at bounding box center [435, 95] width 4 height 4
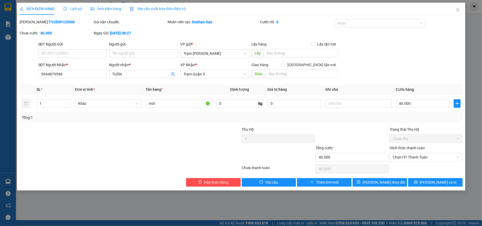
type input "0944879598"
type input "TUẤN"
type input "40.000"
click at [110, 11] on div "Ảnh kiện hàng" at bounding box center [105, 9] width 31 height 6
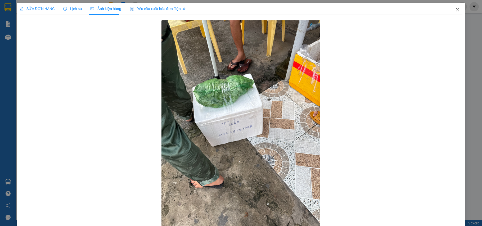
drag, startPoint x: 447, startPoint y: 11, endPoint x: 453, endPoint y: 9, distance: 7.1
click at [453, 10] on span "Close" at bounding box center [457, 10] width 15 height 15
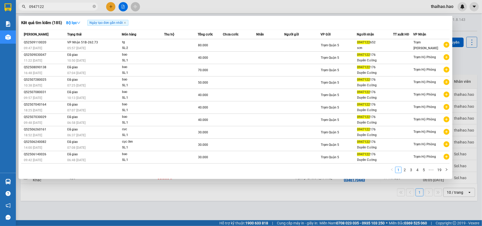
click at [76, 6] on input "0947122" at bounding box center [60, 7] width 62 height 6
type input "0"
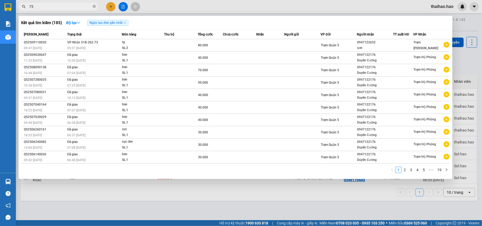
type input "752"
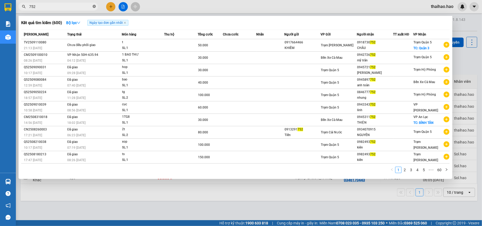
click at [94, 6] on icon "close-circle" at bounding box center [94, 6] width 3 height 3
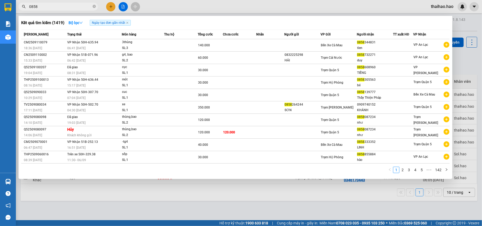
type input "0858"
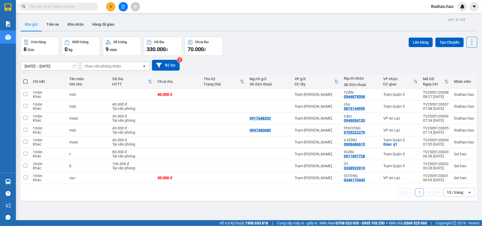
click at [87, 7] on input "text" at bounding box center [60, 7] width 62 height 6
click at [69, 25] on button "Kho nhận" at bounding box center [75, 24] width 25 height 13
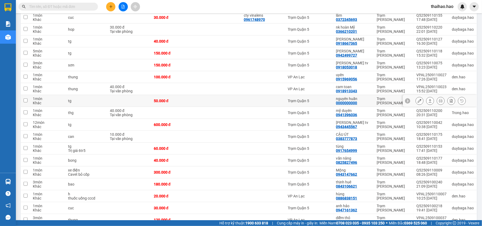
scroll to position [212, 0]
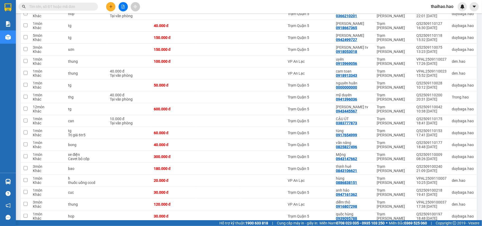
click at [62, 4] on input "text" at bounding box center [60, 7] width 62 height 6
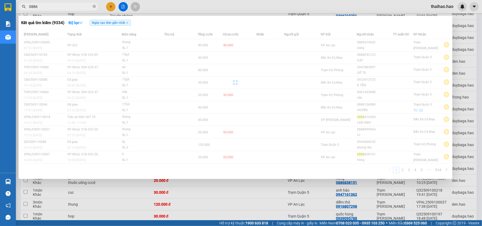
type input "08868"
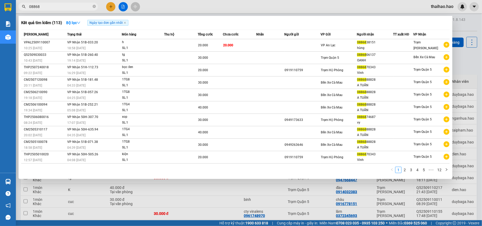
scroll to position [212, 0]
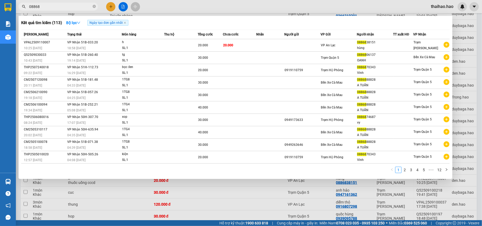
type input "08868"
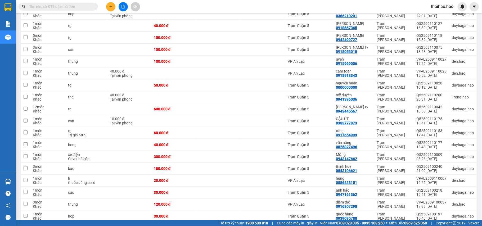
click at [80, 4] on input "text" at bounding box center [60, 7] width 62 height 6
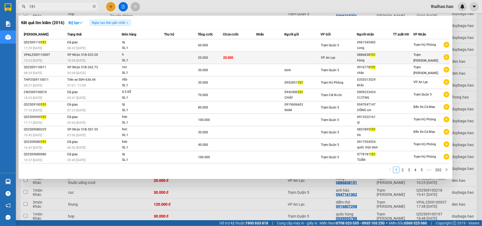
type input "151"
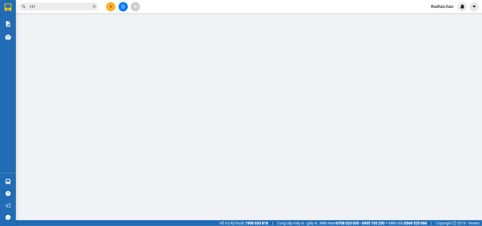
type input "0886838151"
type input "hùng"
type input "20.000"
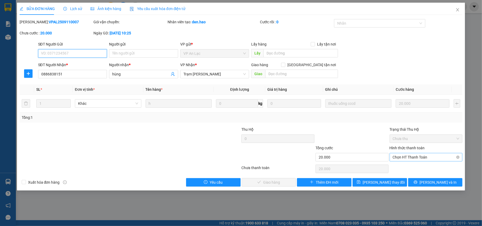
click at [408, 161] on span "Chọn HT Thanh Toán" at bounding box center [426, 157] width 67 height 8
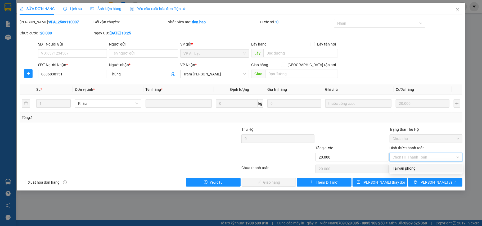
click at [410, 170] on div "Tại văn phòng" at bounding box center [426, 168] width 67 height 6
type input "0"
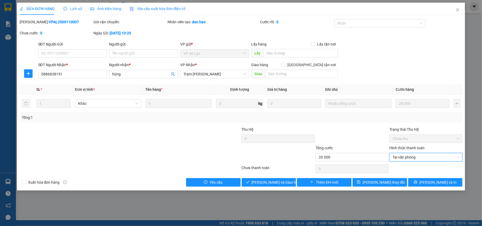
click at [281, 187] on div "SỬA ĐƠN HÀNG Lịch sử Ảnh kiện hàng Yêu cầu xuất hóa đơn điện tử Total Paid Fee …" at bounding box center [241, 97] width 448 height 188
click at [281, 188] on div "SỬA ĐƠN HÀNG Lịch sử Ảnh kiện hàng Yêu cầu xuất hóa đơn điện tử Total Paid Fee …" at bounding box center [241, 97] width 448 height 188
click at [282, 185] on span "[PERSON_NAME] và [PERSON_NAME] hàng" at bounding box center [277, 182] width 51 height 6
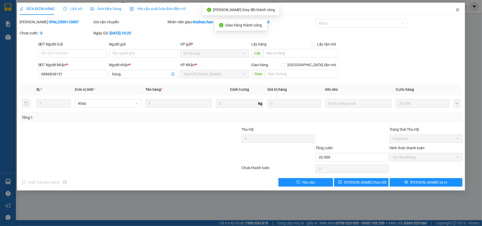
click at [457, 12] on icon "close" at bounding box center [457, 10] width 4 height 4
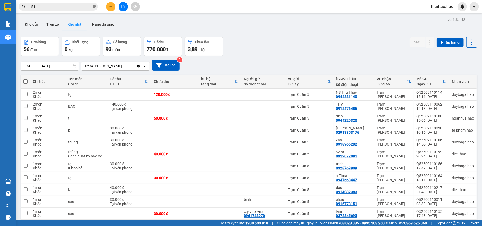
click at [93, 6] on icon "close-circle" at bounding box center [94, 6] width 3 height 3
click at [76, 9] on input "text" at bounding box center [60, 7] width 62 height 6
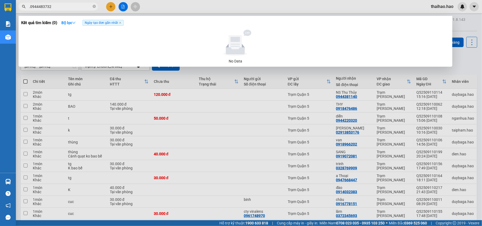
click at [30, 6] on input ".0944483732" at bounding box center [60, 7] width 62 height 6
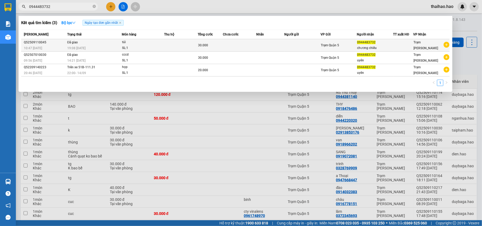
type input "0944483732"
click at [216, 47] on div "30.000" at bounding box center [210, 45] width 25 height 6
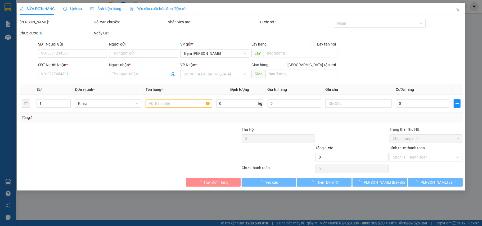
type input "0944483732"
type input "chương chiêu"
type input "30.000"
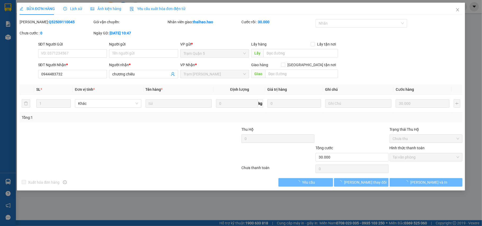
click at [96, 10] on span "Ảnh kiện hàng" at bounding box center [105, 9] width 31 height 4
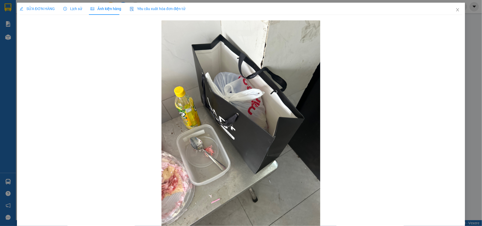
click at [70, 12] on div "Lịch sử" at bounding box center [72, 9] width 19 height 12
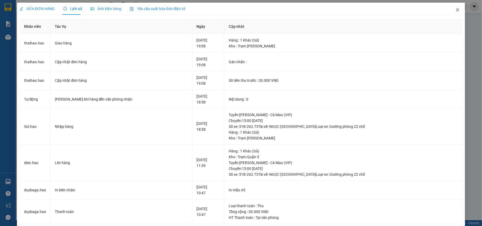
click at [455, 10] on icon "close" at bounding box center [457, 10] width 4 height 4
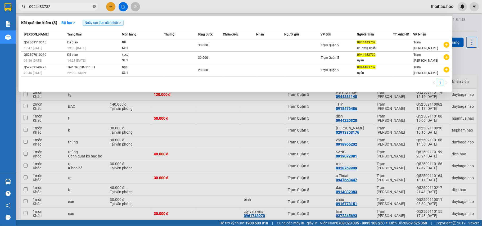
click at [93, 7] on icon "close-circle" at bounding box center [94, 6] width 3 height 3
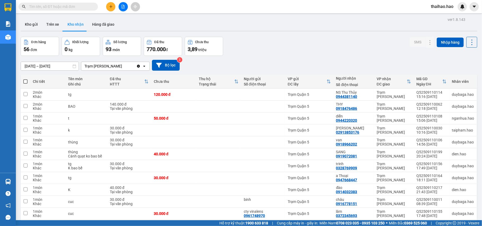
click at [84, 9] on input "text" at bounding box center [60, 7] width 62 height 6
click at [332, 59] on div "01/09/2025 – 12/09/2025 Press the down arrow key to interact with the calendar …" at bounding box center [249, 65] width 456 height 19
click at [47, 8] on input "text" at bounding box center [60, 7] width 62 height 6
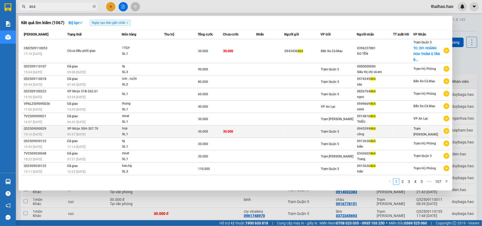
type input "464"
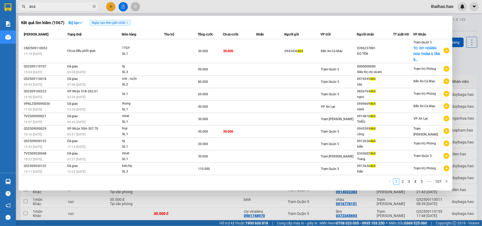
click at [328, 130] on span "Trạm Quận 5" at bounding box center [330, 132] width 18 height 4
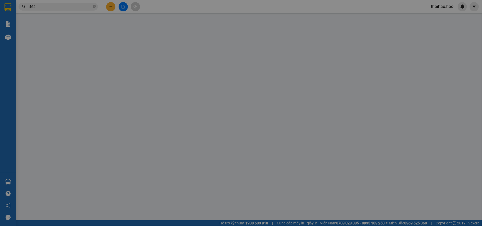
type input "0945599464"
type input "công"
type input "30.000"
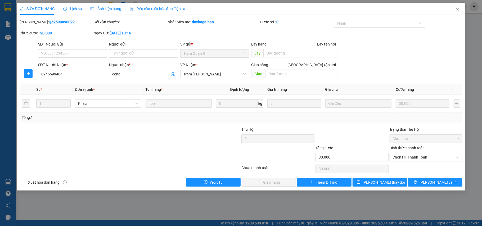
click at [104, 5] on div "Ảnh kiện hàng" at bounding box center [105, 9] width 31 height 12
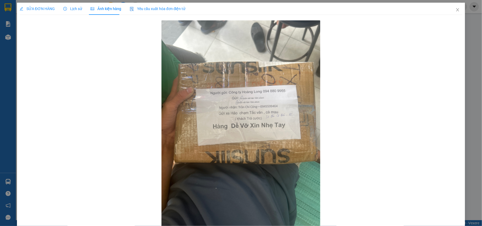
click at [43, 4] on div "SỬA ĐƠN HÀNG" at bounding box center [37, 9] width 35 height 12
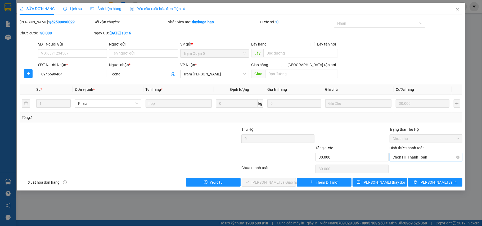
click at [423, 157] on span "Chọn HT Thanh Toán" at bounding box center [426, 157] width 67 height 8
click at [411, 170] on div "Tại văn phòng" at bounding box center [426, 168] width 67 height 6
type input "0"
click at [264, 182] on span "[PERSON_NAME] và [PERSON_NAME] hàng" at bounding box center [277, 182] width 51 height 6
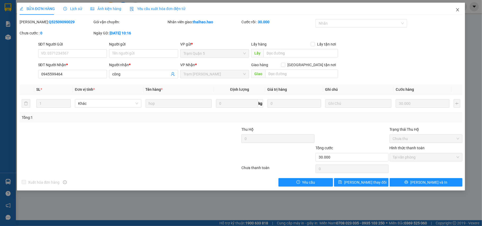
click at [456, 12] on icon "close" at bounding box center [457, 10] width 4 height 4
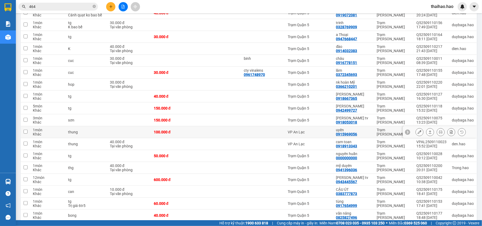
scroll to position [176, 0]
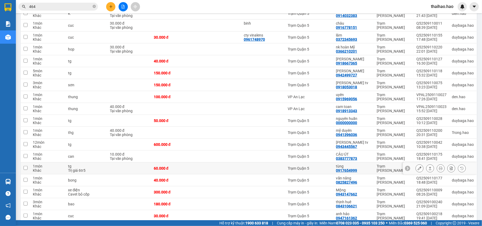
click at [365, 173] on div "tùng 0917654999" at bounding box center [353, 168] width 35 height 8
checkbox input "true"
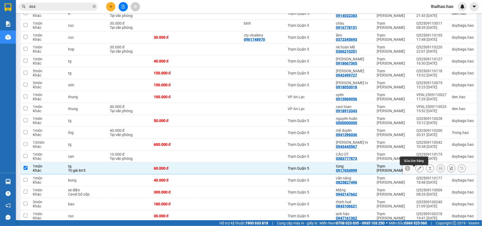
click at [418, 170] on icon at bounding box center [420, 168] width 4 height 4
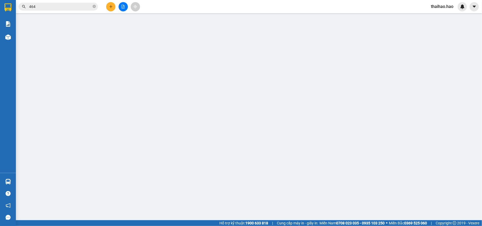
type input "0917654999"
type input "tùng"
type input "60.000"
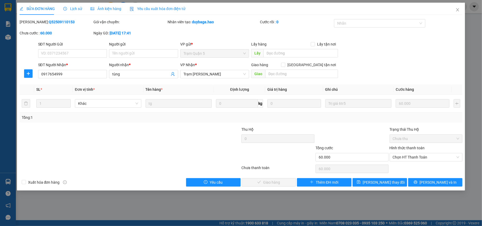
click at [106, 8] on span "Ảnh kiện hàng" at bounding box center [105, 9] width 31 height 4
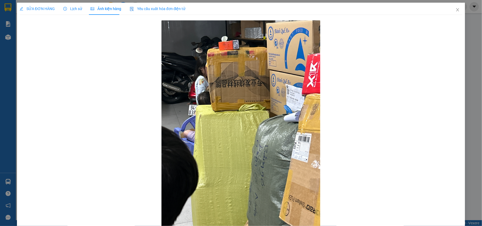
click at [39, 4] on div "SỬA ĐƠN HÀNG" at bounding box center [37, 9] width 35 height 12
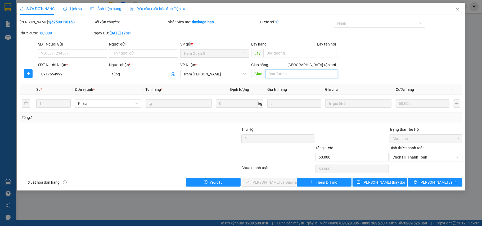
click at [282, 73] on input "text" at bounding box center [301, 74] width 73 height 8
type input "BỚT 10K"
click at [420, 162] on div "Hình thức thanh toán Chọn HT Thanh Toán" at bounding box center [425, 154] width 73 height 19
click at [420, 160] on span "Chọn HT Thanh Toán" at bounding box center [426, 157] width 67 height 8
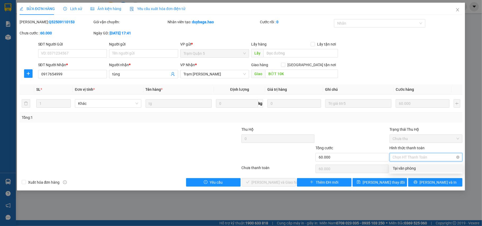
click at [418, 167] on div "Tại văn phòng" at bounding box center [426, 168] width 67 height 6
type input "0"
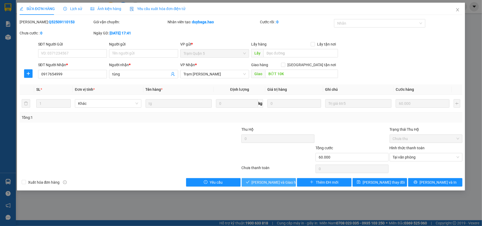
click at [277, 181] on span "[PERSON_NAME] và [PERSON_NAME] hàng" at bounding box center [277, 182] width 51 height 6
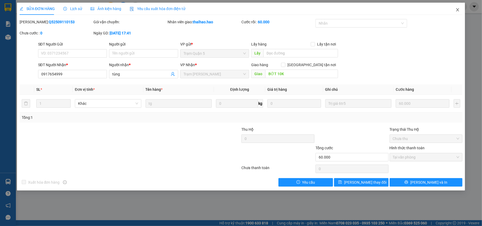
click at [457, 11] on icon "close" at bounding box center [457, 10] width 4 height 4
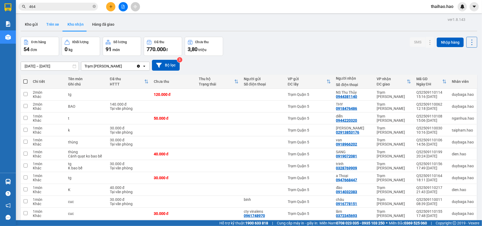
click at [49, 23] on button "Trên xe" at bounding box center [52, 24] width 21 height 13
type input "[DATE] – [DATE]"
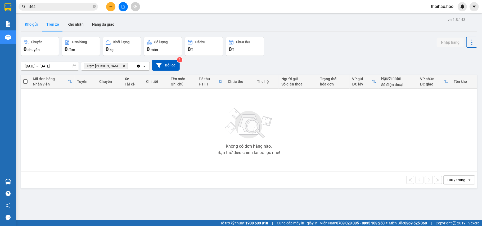
click at [37, 21] on button "Kho gửi" at bounding box center [31, 24] width 21 height 13
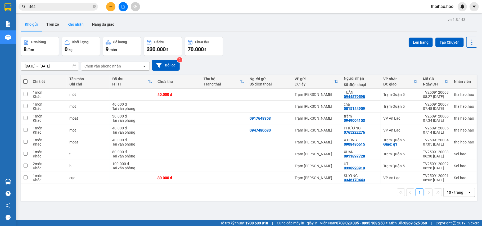
click at [73, 24] on button "Kho nhận" at bounding box center [75, 24] width 25 height 13
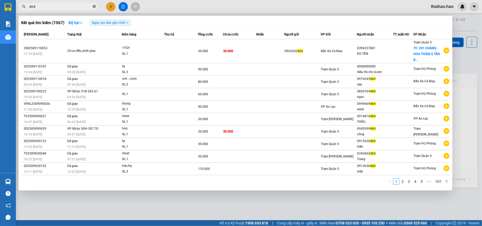
click at [93, 8] on icon "close-circle" at bounding box center [94, 6] width 3 height 3
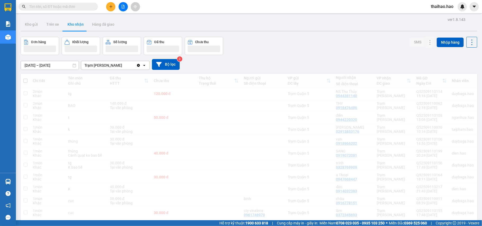
click at [62, 7] on input "text" at bounding box center [60, 7] width 62 height 6
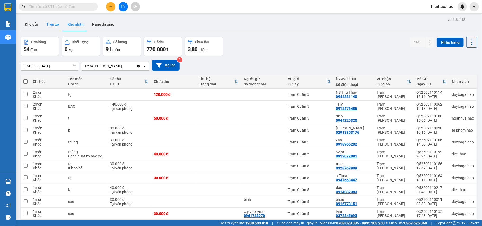
click at [56, 24] on button "Trên xe" at bounding box center [52, 24] width 21 height 13
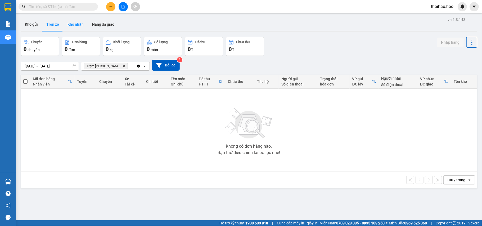
click at [65, 24] on button "Kho nhận" at bounding box center [75, 24] width 25 height 13
type input "[DATE] – [DATE]"
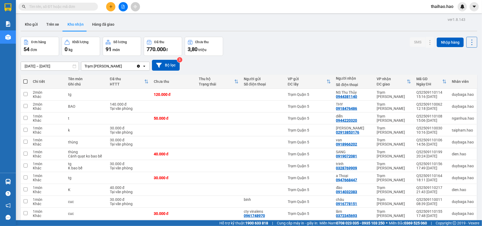
click at [198, 18] on div "Kho gửi Trên xe Kho nhận Hàng đã giao" at bounding box center [249, 25] width 456 height 14
click at [74, 9] on input "text" at bounding box center [60, 7] width 62 height 6
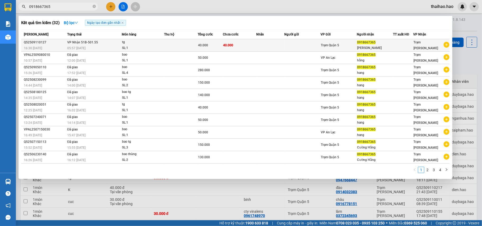
type input "0918667365"
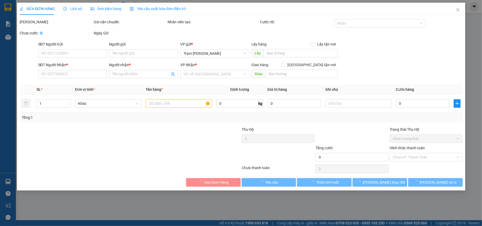
click at [102, 5] on div "Ảnh kiện hàng" at bounding box center [105, 9] width 31 height 12
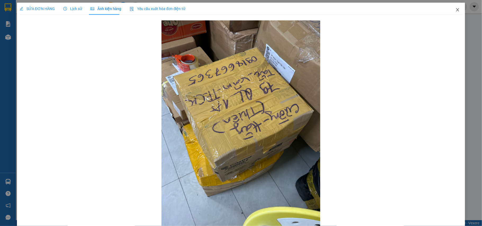
click at [455, 8] on icon "close" at bounding box center [457, 10] width 4 height 4
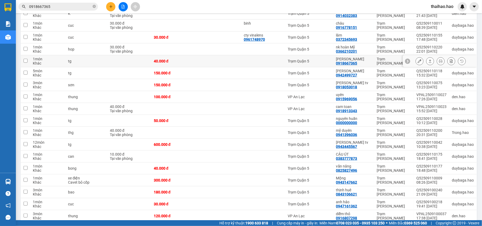
scroll to position [212, 0]
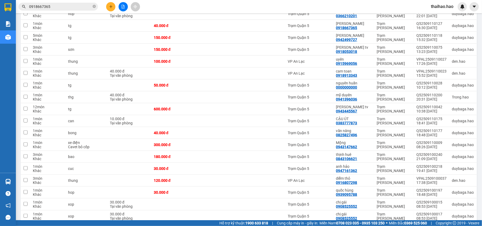
click at [89, 11] on div "Kết quả tìm kiếm ( 32 ) Bộ lọc Ngày tạo đơn gần nhất Mã ĐH Trạng thái Món hàng …" at bounding box center [51, 6] width 103 height 9
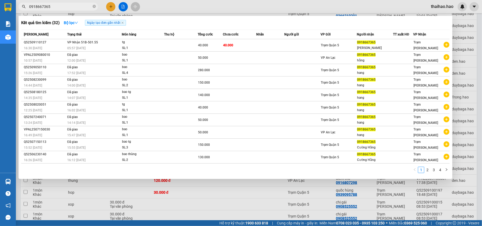
click at [92, 7] on span "0918667365" at bounding box center [58, 7] width 79 height 8
click at [93, 7] on icon "close-circle" at bounding box center [94, 6] width 3 height 3
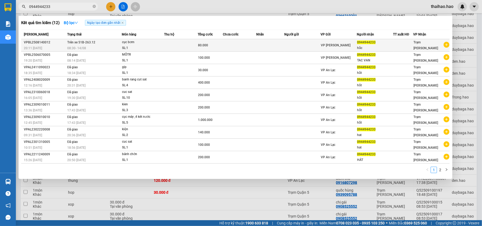
type input "0944944233"
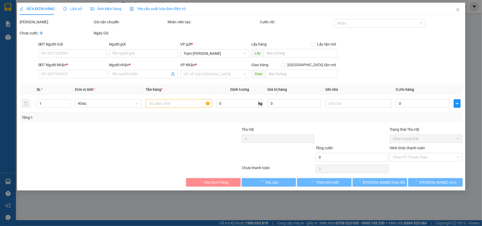
type input "0944944233"
type input "hắc"
type input "80.000"
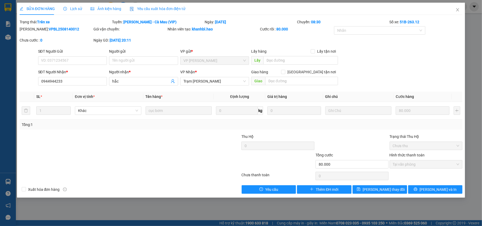
click at [109, 8] on span "Ảnh kiện hàng" at bounding box center [105, 9] width 31 height 4
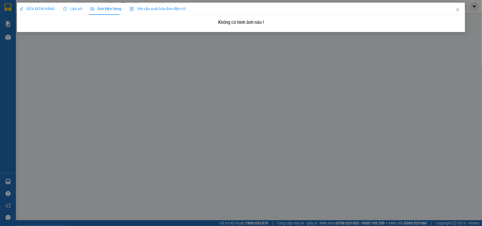
click at [38, 10] on span "SỬA ĐƠN HÀNG" at bounding box center [37, 9] width 35 height 4
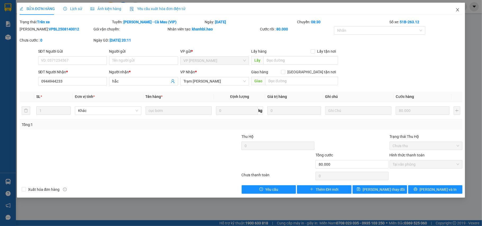
click at [455, 10] on span "Close" at bounding box center [457, 10] width 15 height 15
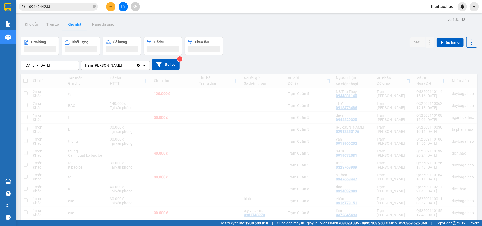
drag, startPoint x: 65, startPoint y: 12, endPoint x: 69, endPoint y: 6, distance: 7.0
click at [65, 11] on div "Kết quả tìm kiếm ( 12 ) Bộ lọc Ngày tạo đơn gần nhất Mã ĐH Trạng thái Món hàng …" at bounding box center [241, 6] width 482 height 13
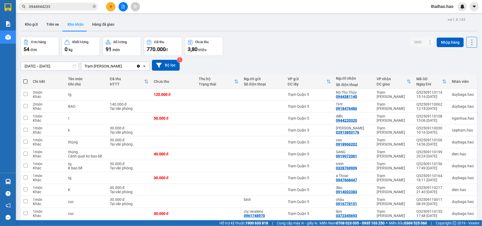
click at [69, 6] on input "0944944233" at bounding box center [60, 7] width 62 height 6
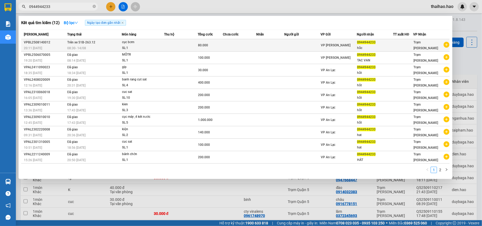
click at [411, 45] on div at bounding box center [403, 46] width 20 height 6
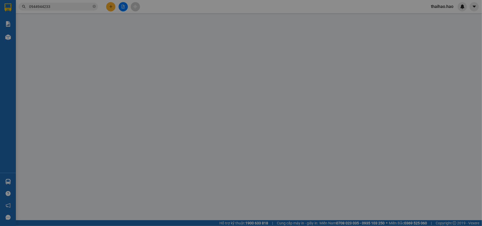
type input "0944944233"
type input "hắc"
type input "80.000"
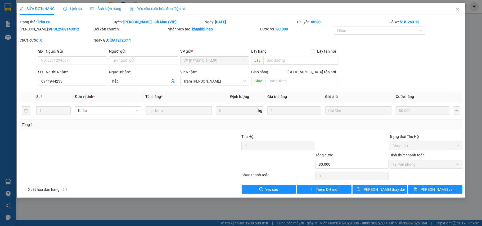
click at [113, 10] on span "Ảnh kiện hàng" at bounding box center [105, 9] width 31 height 4
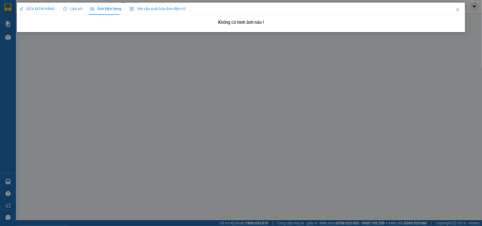
click at [67, 11] on span "Lịch sử" at bounding box center [72, 9] width 19 height 4
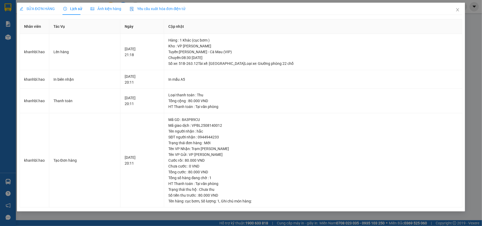
click at [46, 12] on div "SỬA ĐƠN HÀNG" at bounding box center [37, 9] width 35 height 12
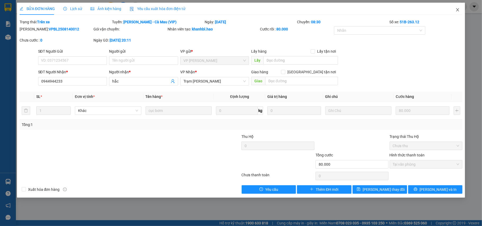
click at [453, 12] on span "Close" at bounding box center [457, 10] width 15 height 15
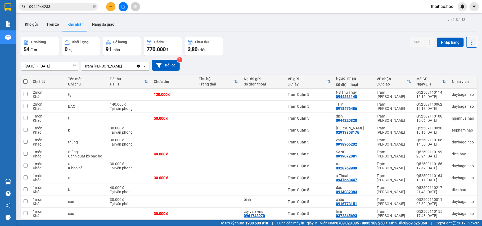
click at [60, 4] on input "0944944233" at bounding box center [60, 7] width 62 height 6
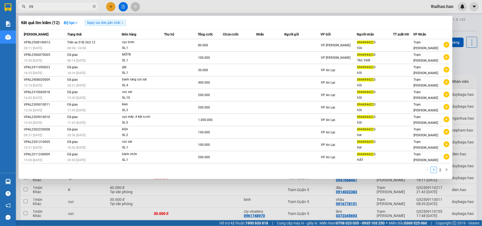
type input "0"
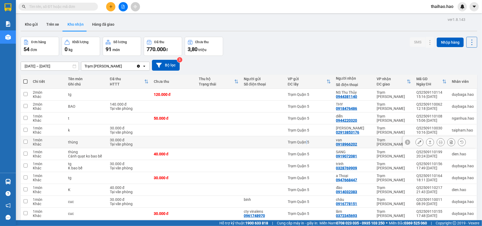
drag, startPoint x: 304, startPoint y: 144, endPoint x: 307, endPoint y: 143, distance: 2.8
click at [307, 143] on div "Trạm Quận 5" at bounding box center [309, 142] width 43 height 4
checkbox input "true"
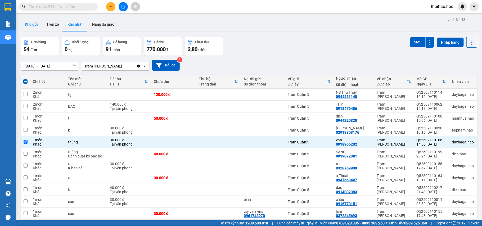
click at [24, 21] on button "Kho gửi" at bounding box center [31, 24] width 21 height 13
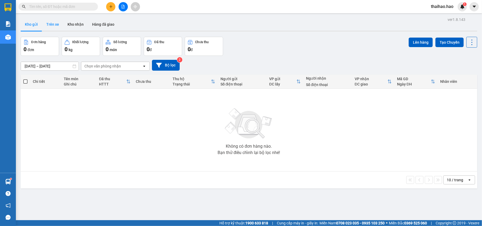
click at [58, 22] on button "Trên xe" at bounding box center [52, 24] width 21 height 13
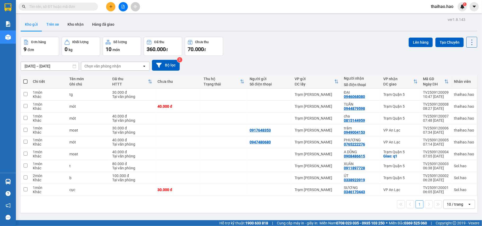
click at [52, 21] on button "Trên xe" at bounding box center [52, 24] width 21 height 13
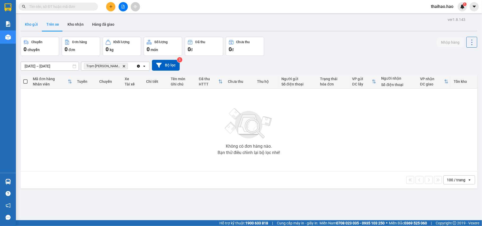
click at [37, 25] on button "Kho gửi" at bounding box center [31, 24] width 21 height 13
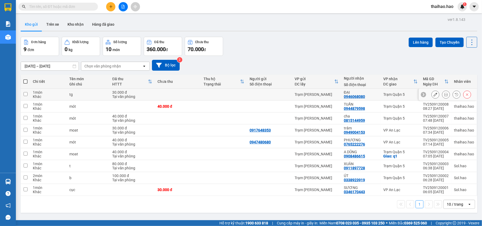
click at [361, 96] on icon at bounding box center [446, 95] width 4 height 4
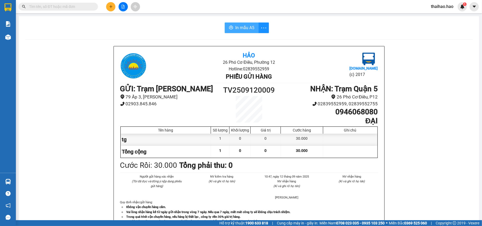
click at [246, 27] on span "In mẫu A5" at bounding box center [244, 27] width 19 height 7
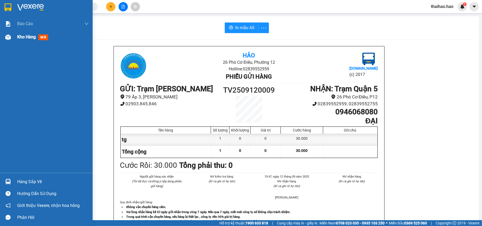
click at [15, 34] on div "Kho hàng mới" at bounding box center [46, 36] width 93 height 13
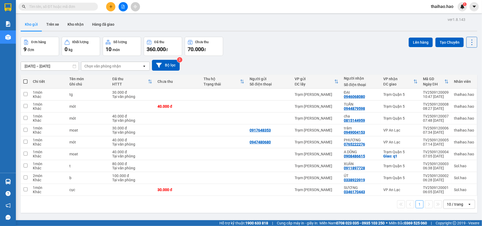
click at [64, 4] on input "text" at bounding box center [60, 7] width 62 height 6
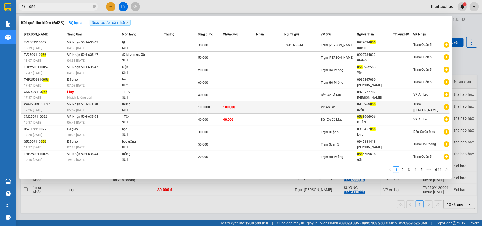
type input "056"
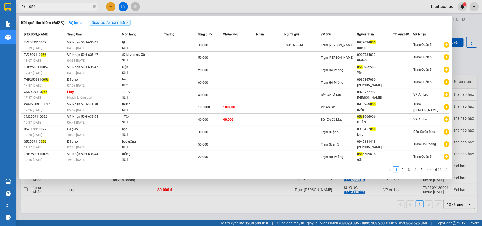
click at [361, 109] on div "uyên" at bounding box center [375, 110] width 36 height 6
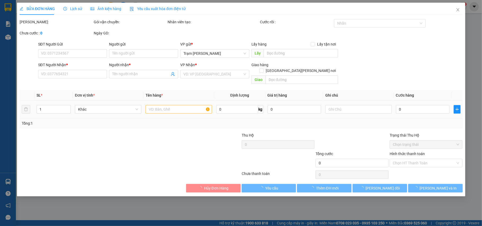
type input "0915969056"
type input "uyên"
type input "100.000"
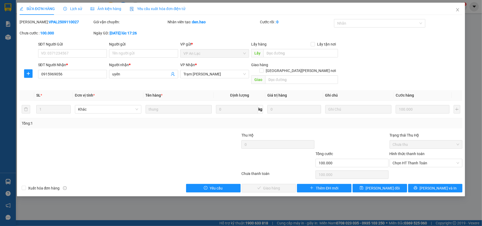
click at [82, 10] on div "SỬA ĐƠN HÀNG Lịch sử Ảnh kiện hàng Yêu cầu xuất hóa đơn điện tử" at bounding box center [103, 9] width 166 height 12
drag, startPoint x: 402, startPoint y: 157, endPoint x: 405, endPoint y: 162, distance: 5.9
click at [361, 159] on span "Chọn HT Thanh Toán" at bounding box center [426, 163] width 67 height 8
click at [361, 168] on div "Tại văn phòng" at bounding box center [426, 168] width 67 height 6
type input "0"
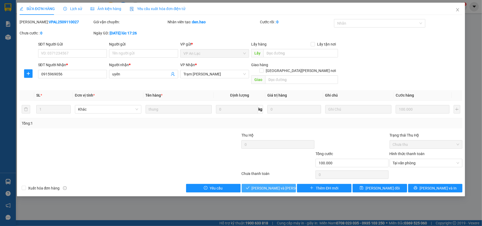
click at [261, 169] on span "[PERSON_NAME] và [PERSON_NAME] hàng" at bounding box center [287, 188] width 71 height 6
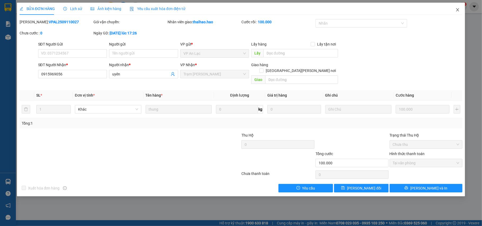
click at [361, 11] on icon "close" at bounding box center [457, 9] width 3 height 3
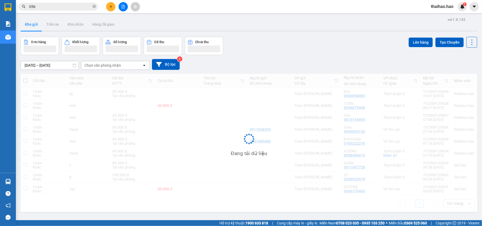
click at [50, 8] on input "056" at bounding box center [60, 7] width 62 height 6
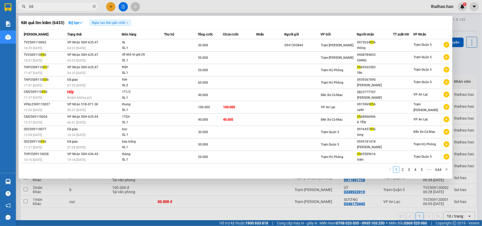
type input "0"
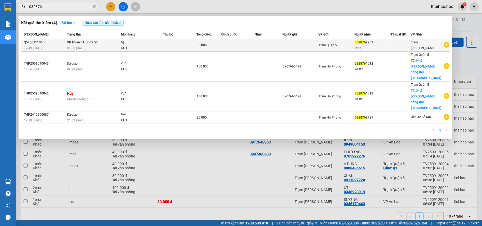
type input "032876"
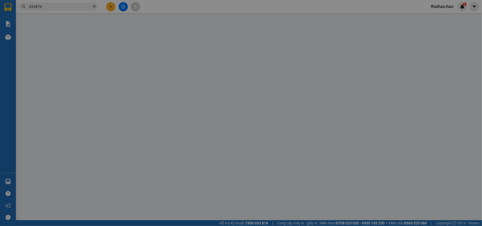
type input "0328769909"
type input "trinh"
type input "30.000"
type input "0"
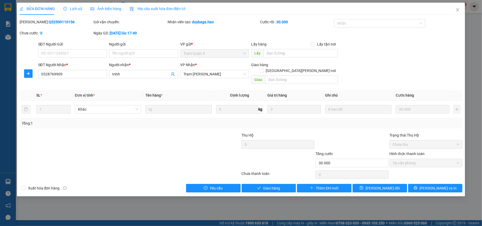
click at [102, 7] on span "Ảnh kiện hàng" at bounding box center [105, 9] width 31 height 4
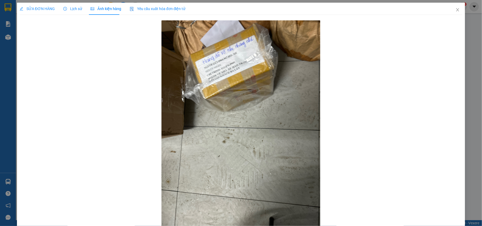
click at [34, 3] on div "SỬA ĐƠN HÀNG" at bounding box center [37, 9] width 35 height 12
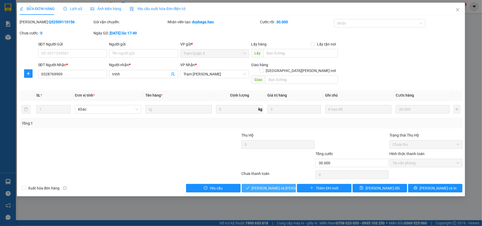
click at [265, 169] on span "[PERSON_NAME] và [PERSON_NAME] hàng" at bounding box center [287, 188] width 71 height 6
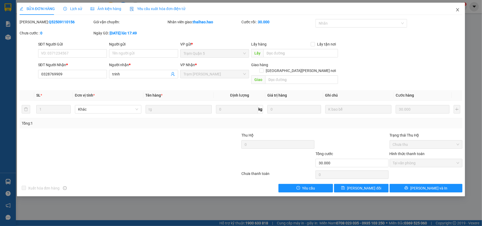
click at [361, 5] on span "Close" at bounding box center [457, 10] width 15 height 15
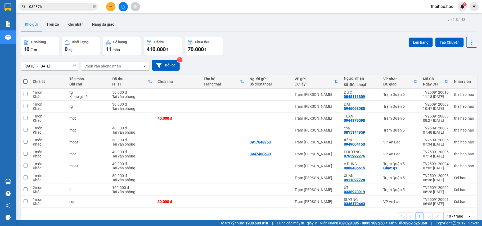
click at [79, 9] on input "032876" at bounding box center [60, 7] width 62 height 6
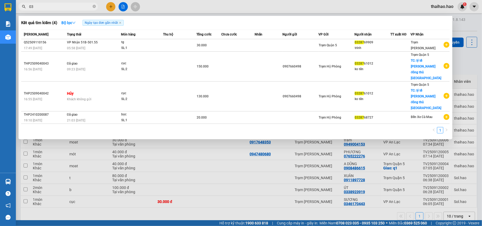
type input "0"
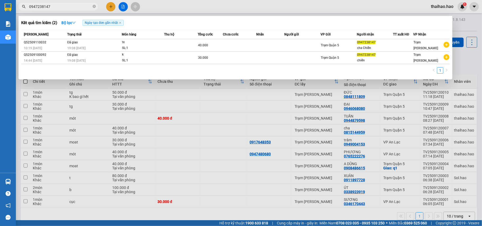
type input "0947238147"
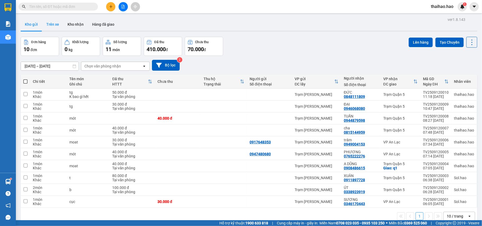
click at [49, 27] on button "Trên xe" at bounding box center [52, 24] width 21 height 13
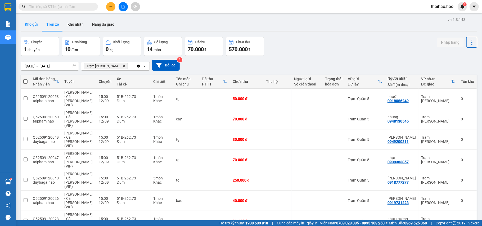
click at [31, 24] on button "Kho gửi" at bounding box center [31, 24] width 21 height 13
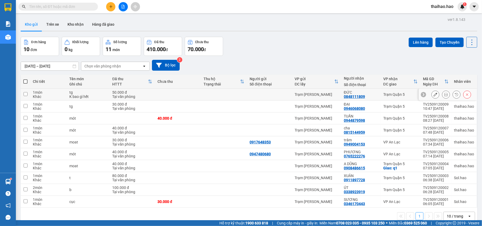
click at [361, 96] on button at bounding box center [445, 94] width 7 height 9
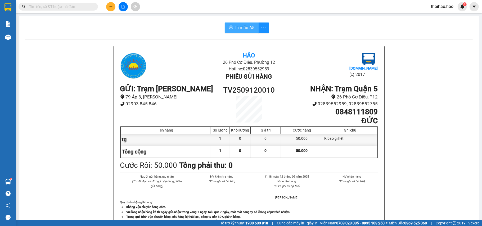
click at [246, 25] on span "In mẫu A5" at bounding box center [244, 27] width 19 height 7
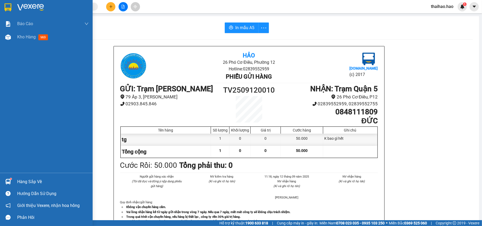
click at [8, 46] on div "Báo cáo BC tiền công nợ Báo cáo dòng tiền (trưởng trạm) Doanh số tạo đơn theo V…" at bounding box center [46, 95] width 93 height 156
click at [21, 40] on div "Kho hàng mới" at bounding box center [52, 36] width 71 height 13
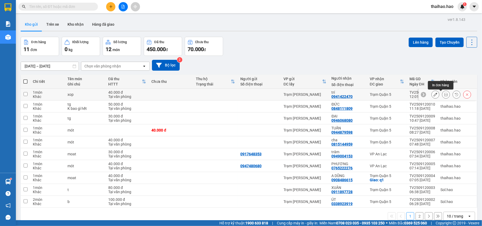
click at [361, 96] on icon at bounding box center [446, 95] width 4 height 4
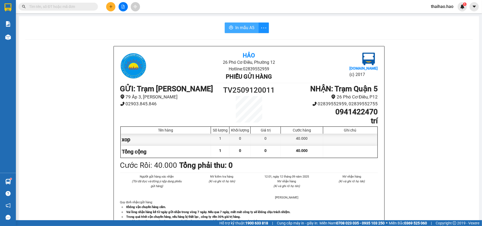
click at [247, 26] on span "In mẫu A5" at bounding box center [244, 27] width 19 height 7
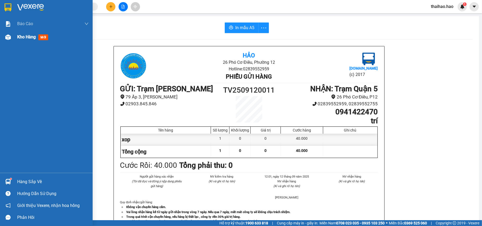
click at [26, 39] on span "Kho hàng" at bounding box center [26, 36] width 19 height 5
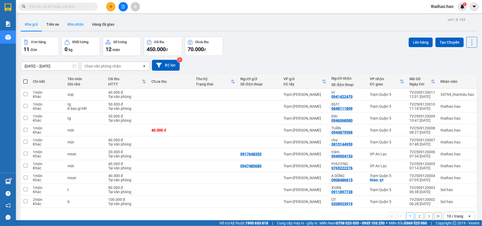
click at [80, 25] on button "Kho nhận" at bounding box center [75, 24] width 25 height 13
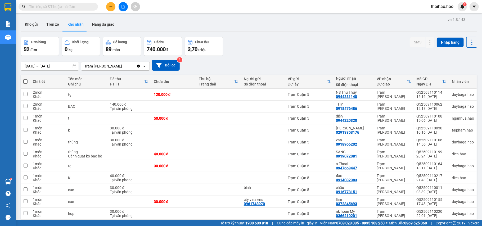
click at [67, 3] on span at bounding box center [58, 7] width 79 height 8
click at [286, 46] on div "Đơn hàng 52 đơn [PERSON_NAME] 0 kg Số [PERSON_NAME] 89 món Đã thu 740.000 [PERS…" at bounding box center [249, 46] width 456 height 19
click at [358, 141] on div "van" at bounding box center [353, 140] width 35 height 4
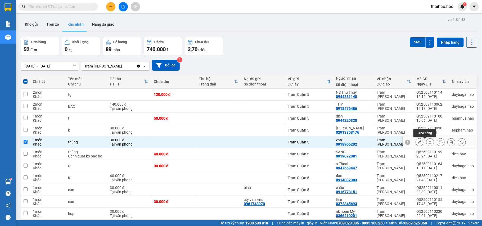
click at [361, 144] on icon at bounding box center [430, 142] width 4 height 4
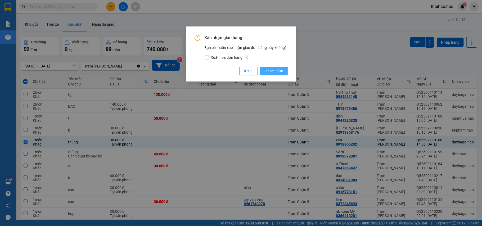
click at [268, 70] on span "Xác nhận" at bounding box center [273, 71] width 19 height 6
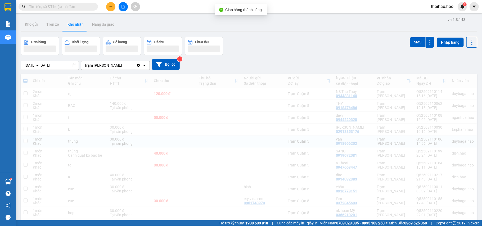
checkbox input "false"
